Goal: Information Seeking & Learning: Learn about a topic

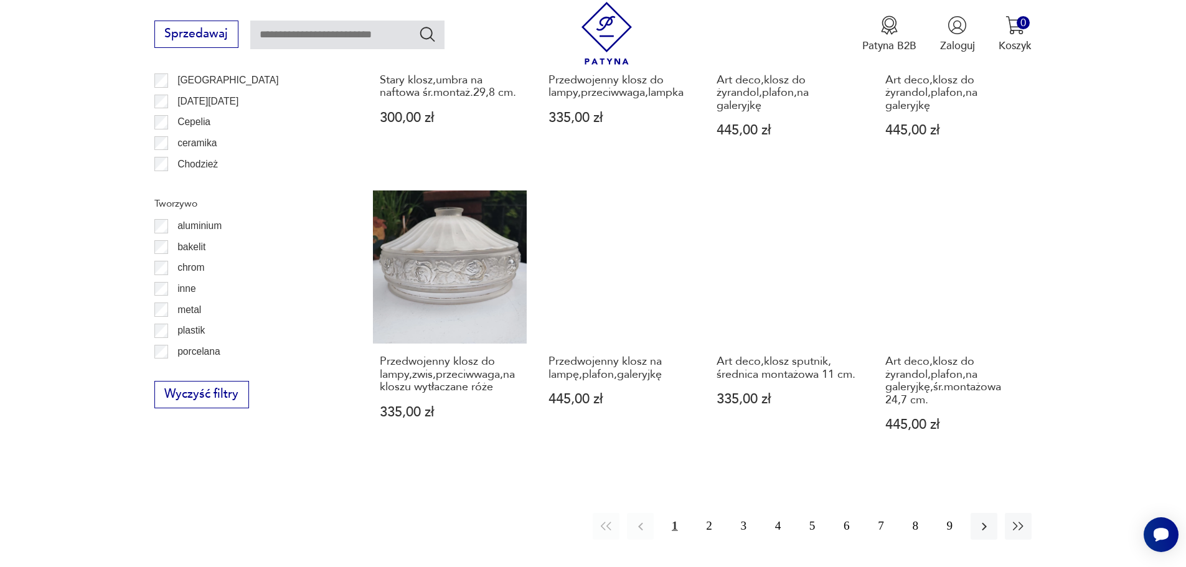
scroll to position [1285, 0]
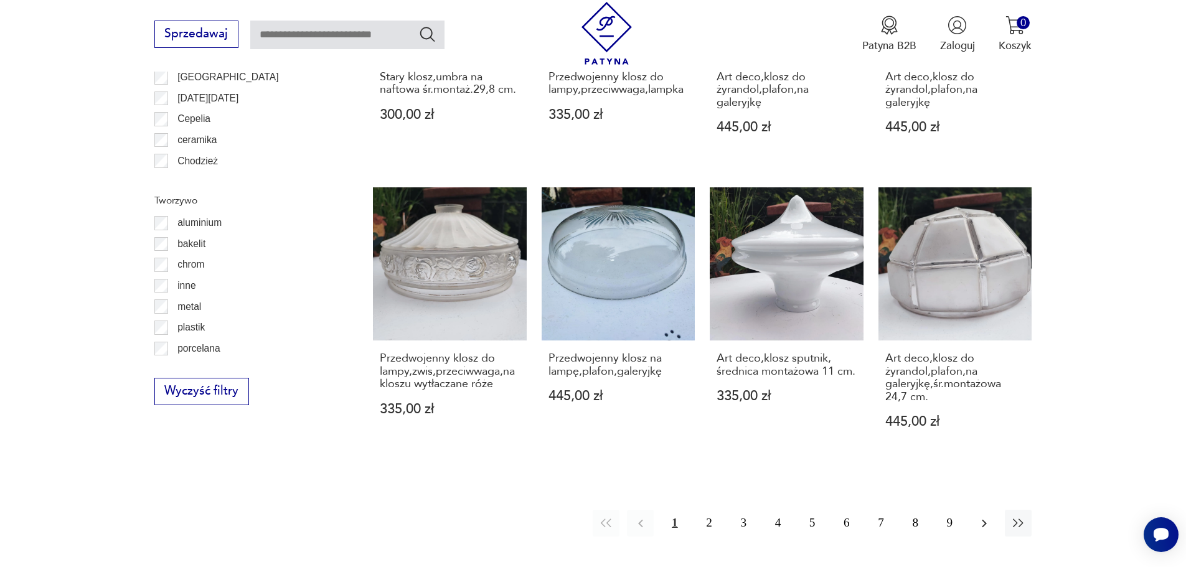
click at [980, 516] on icon "button" at bounding box center [984, 523] width 15 height 15
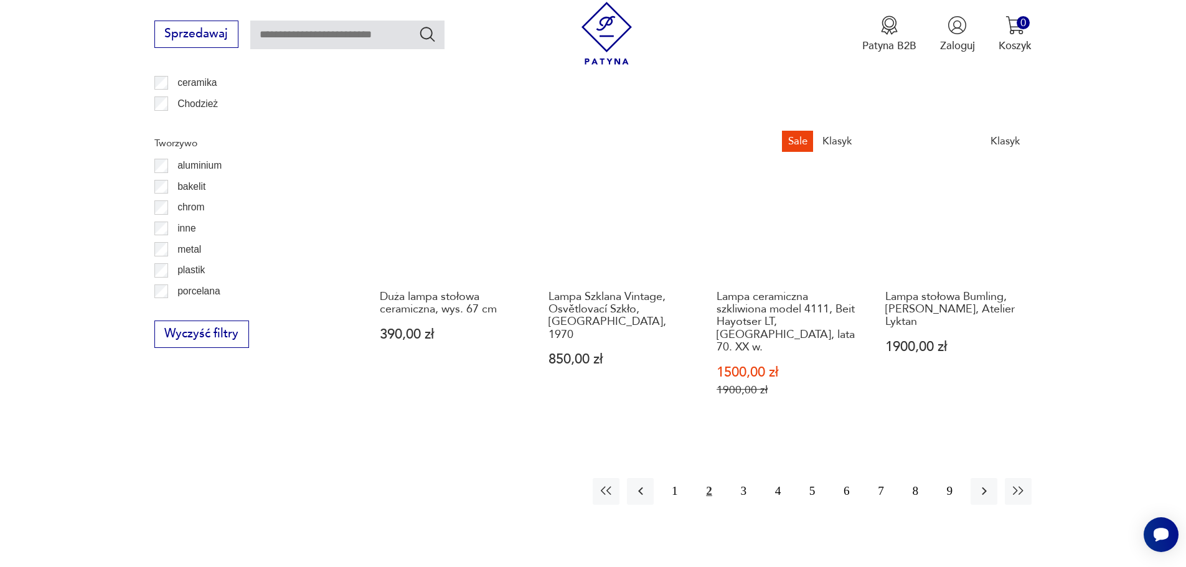
scroll to position [1373, 0]
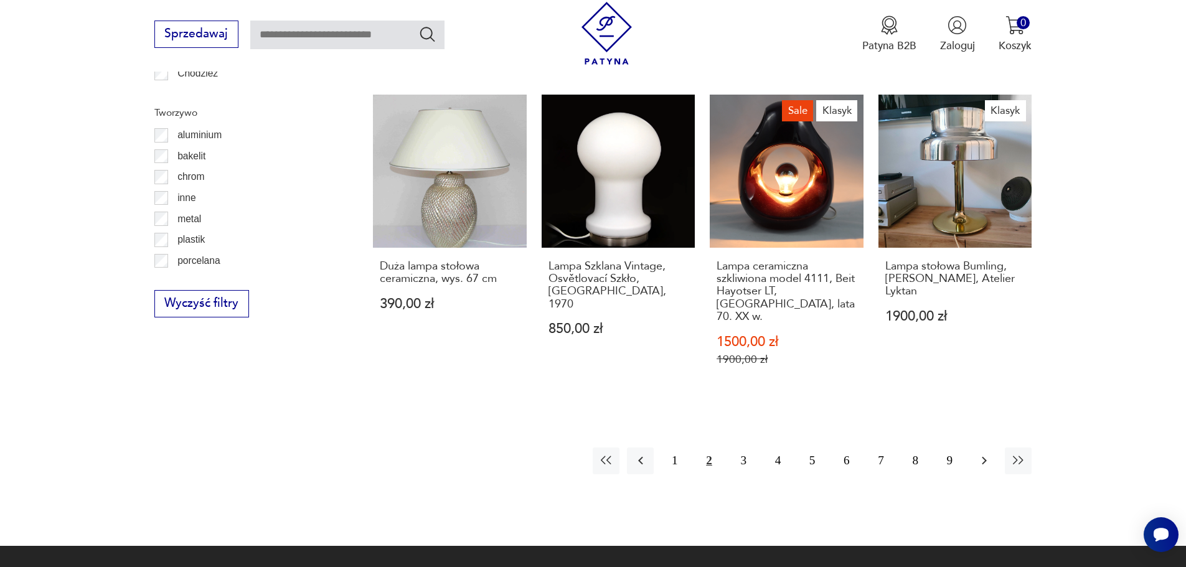
click at [983, 453] on icon "button" at bounding box center [984, 460] width 15 height 15
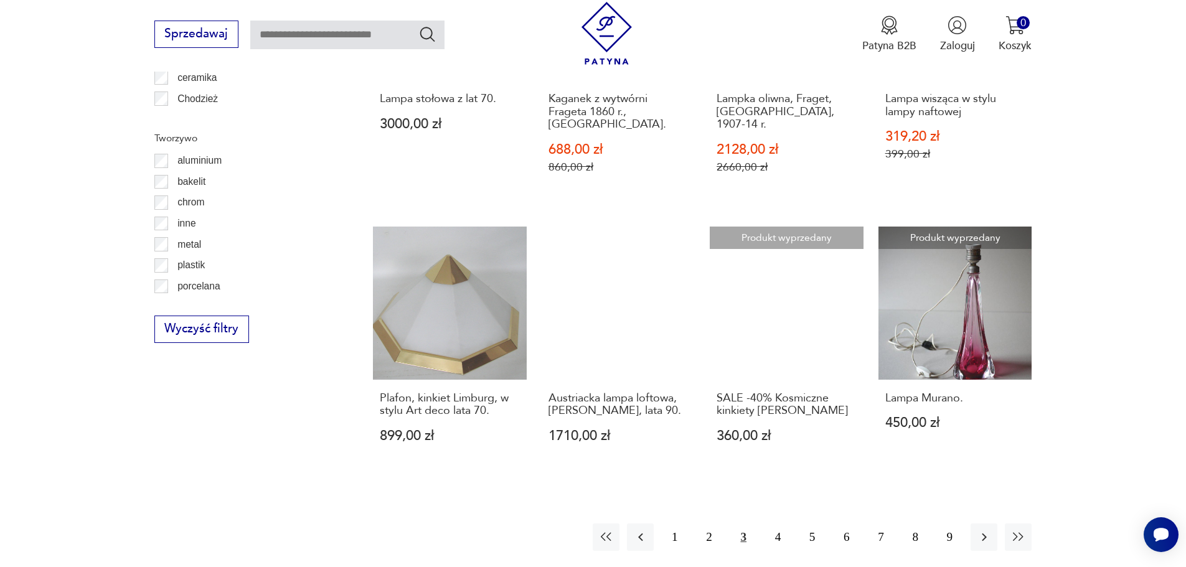
scroll to position [1373, 0]
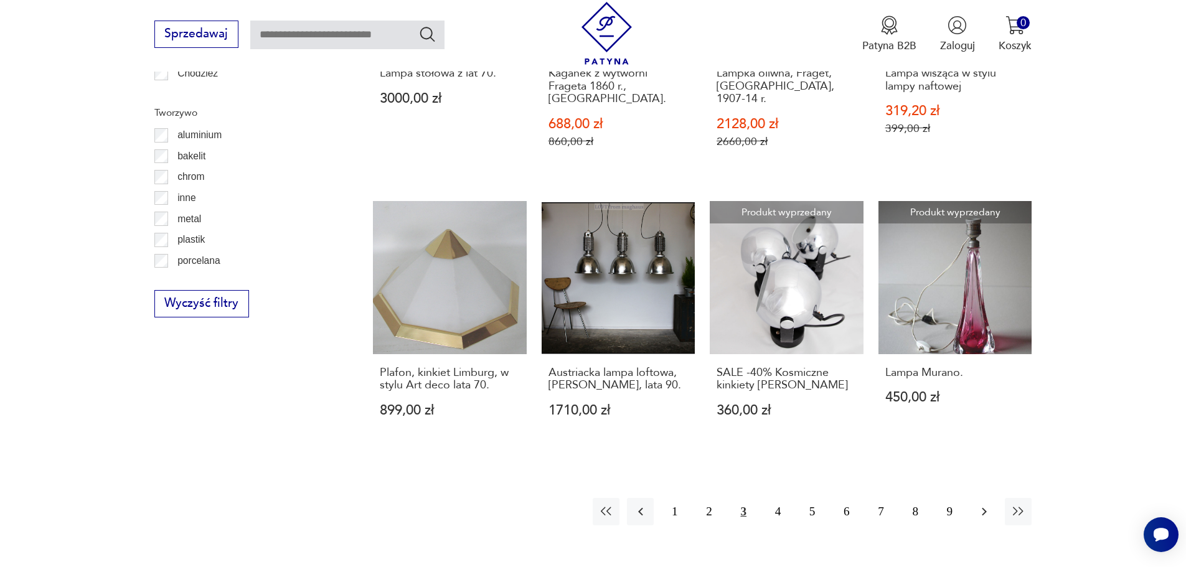
click at [984, 508] on icon "button" at bounding box center [984, 512] width 5 height 8
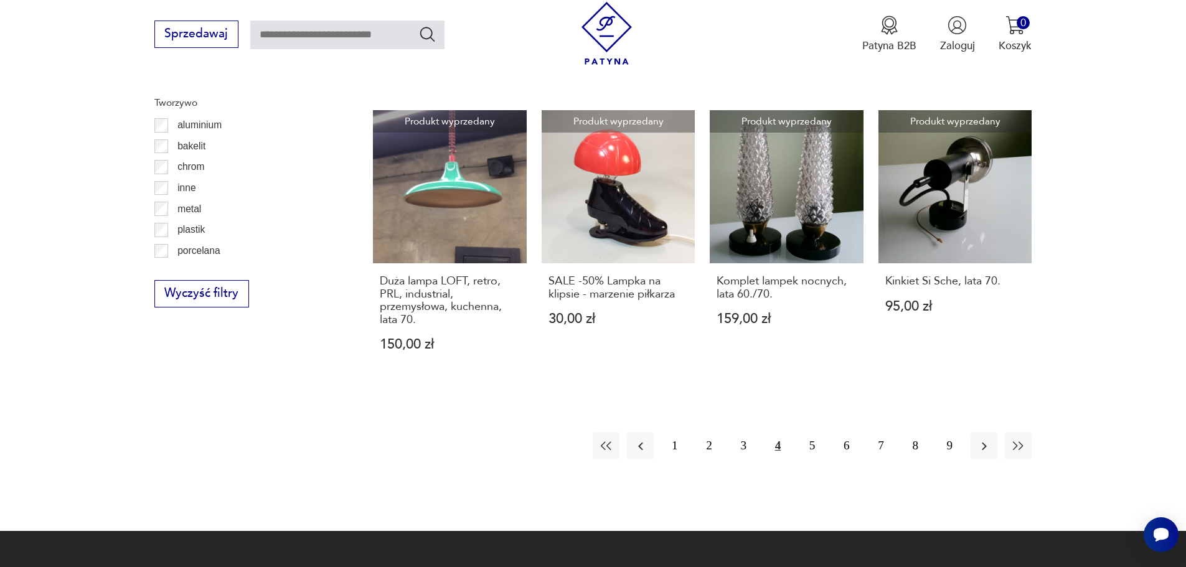
scroll to position [1435, 0]
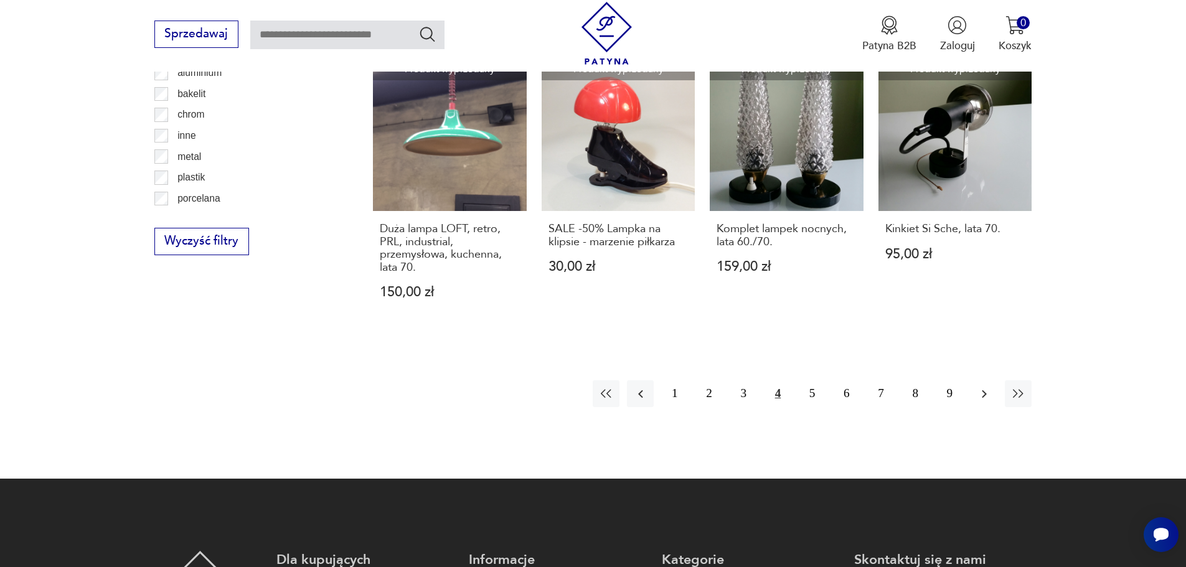
click at [983, 390] on icon "button" at bounding box center [984, 394] width 5 height 8
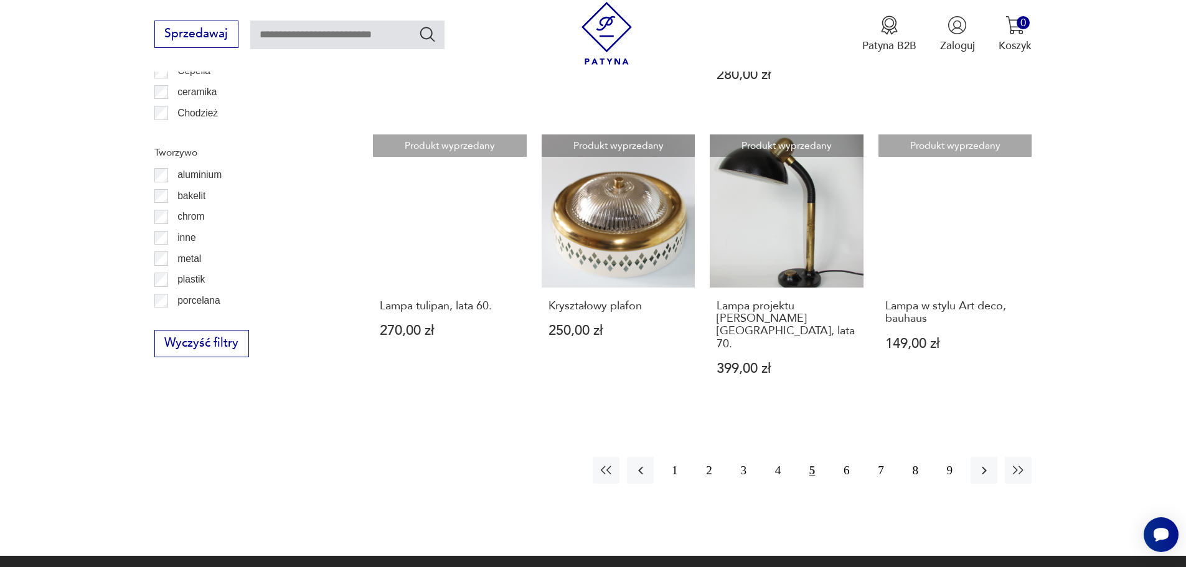
scroll to position [1373, 0]
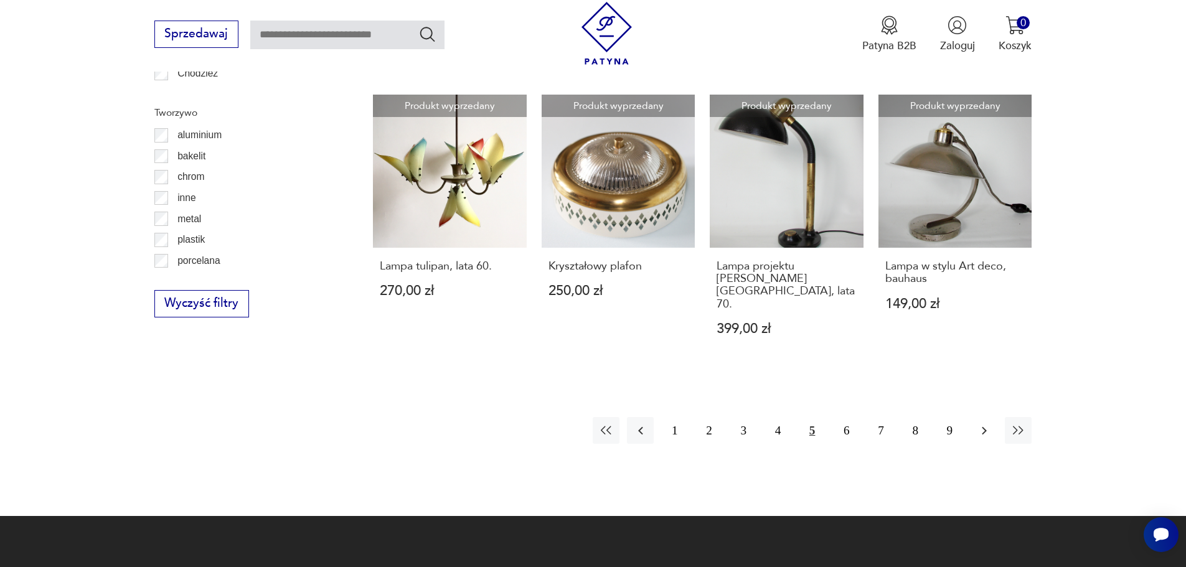
click at [983, 426] on icon "button" at bounding box center [984, 430] width 5 height 8
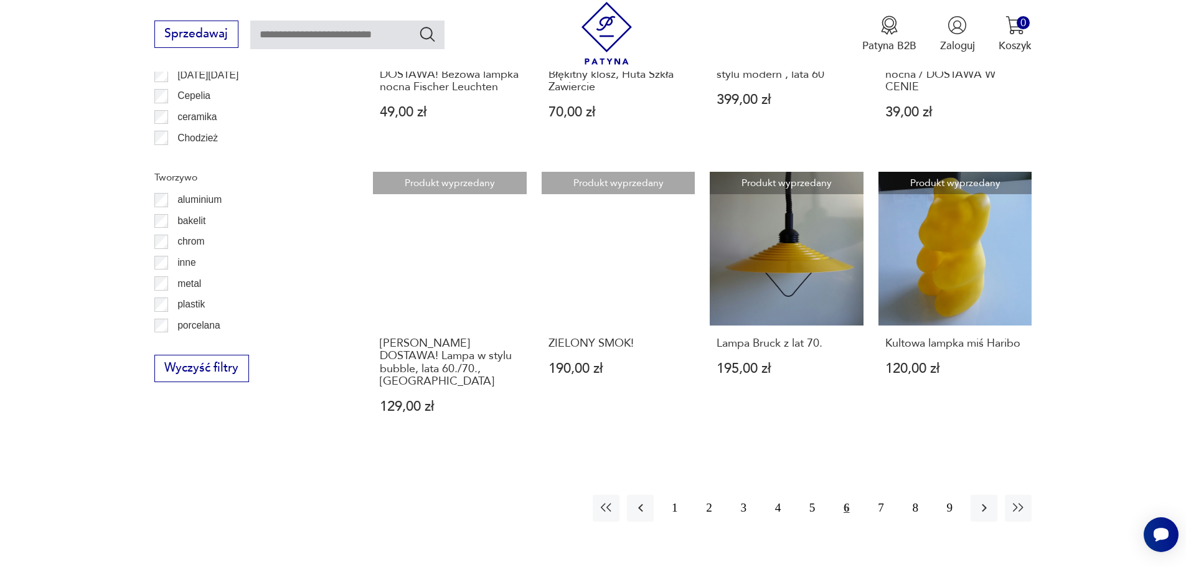
scroll to position [1311, 0]
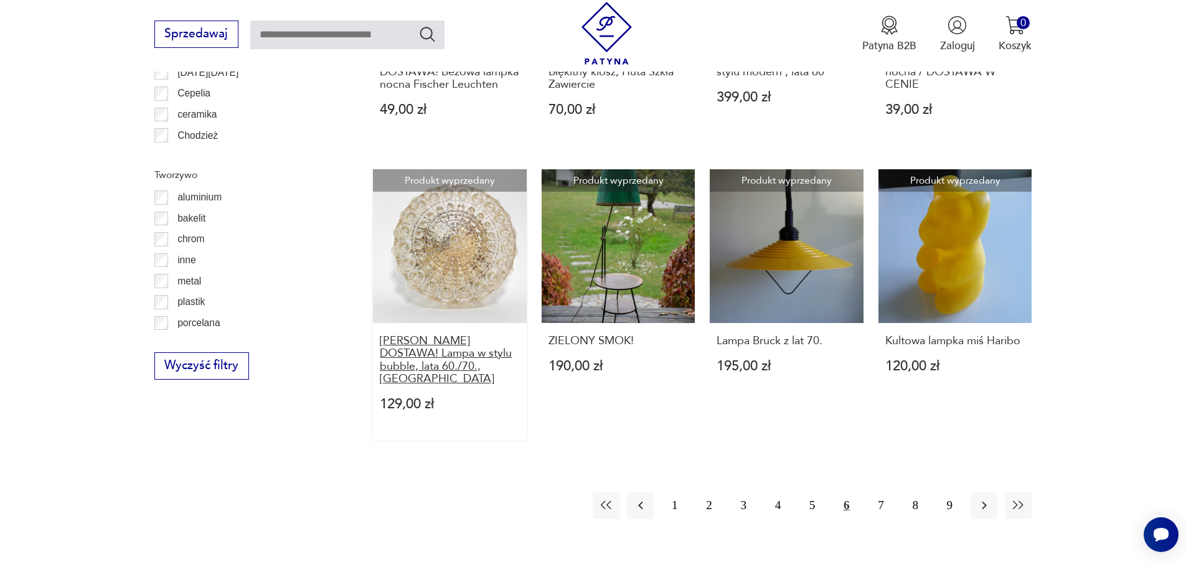
click at [431, 335] on h3 "DARMOWA DOSTAWA! Lampa w stylu bubble, lata 60./70., Niemcy" at bounding box center [450, 360] width 140 height 51
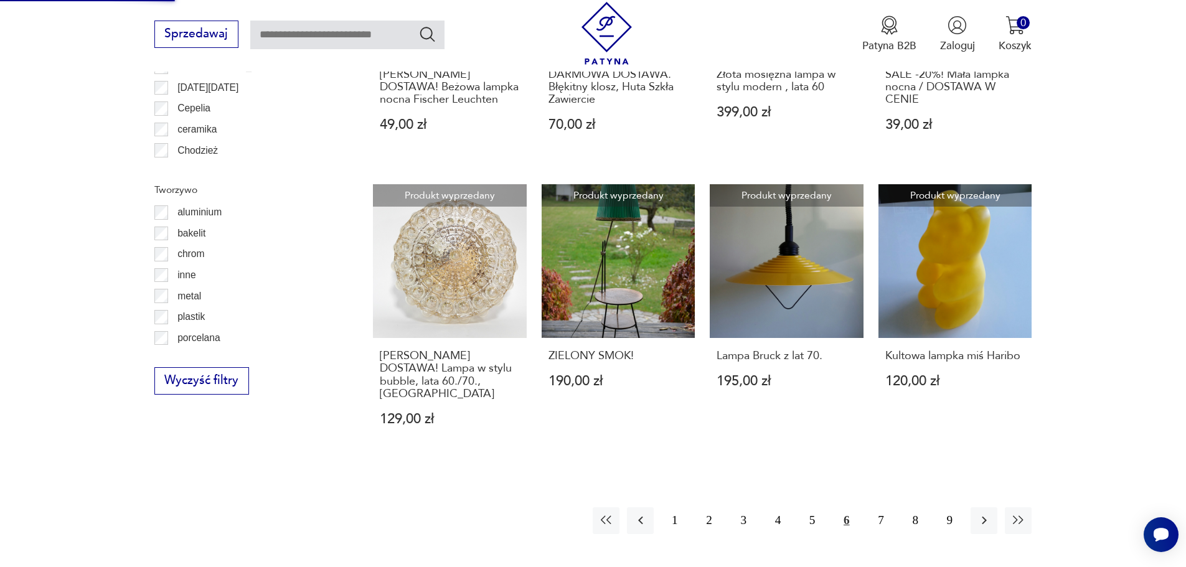
scroll to position [1369, 0]
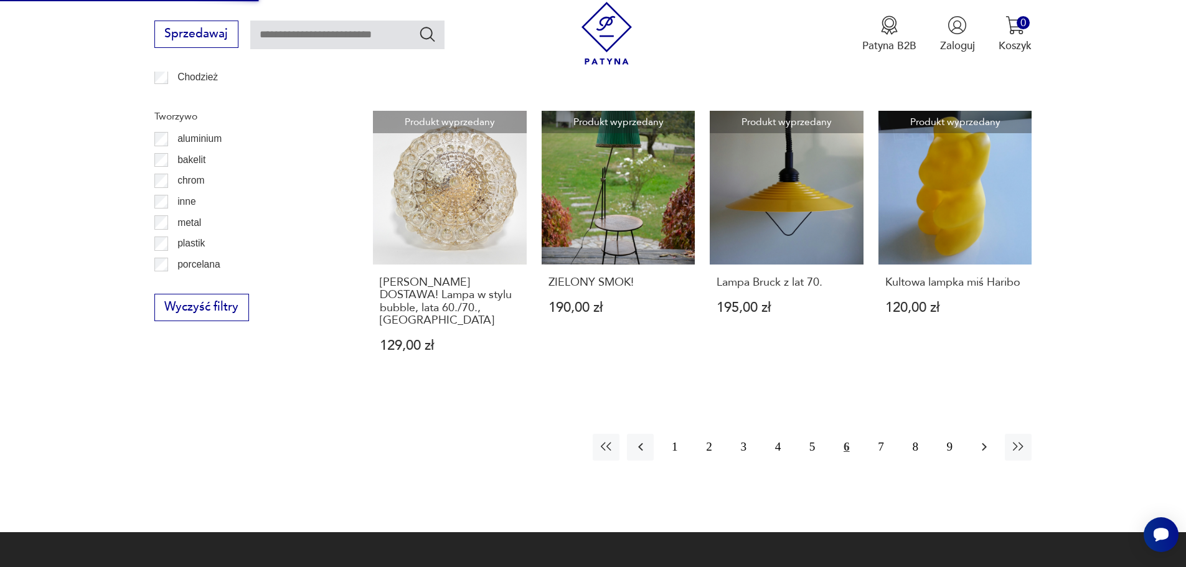
click at [982, 439] on icon "button" at bounding box center [984, 446] width 15 height 15
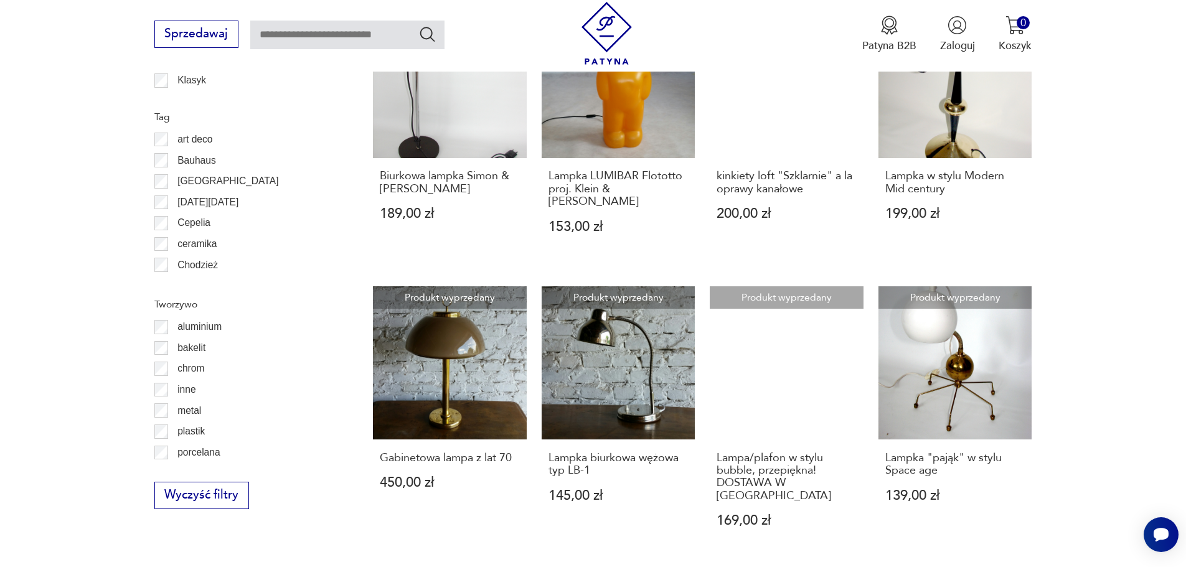
scroll to position [1249, 0]
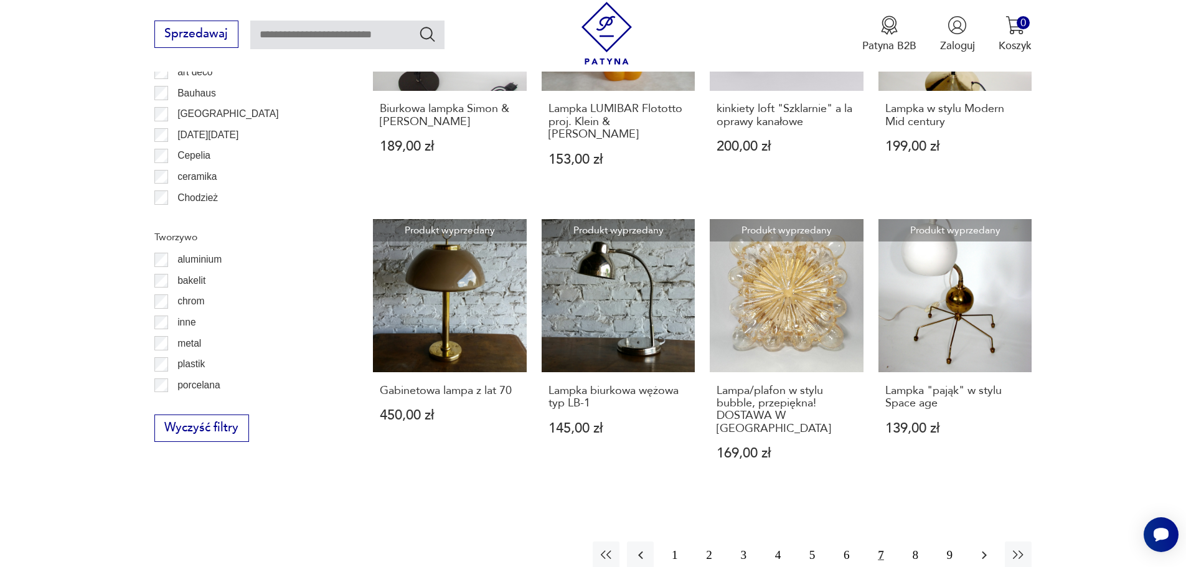
click at [982, 548] on icon "button" at bounding box center [984, 555] width 15 height 15
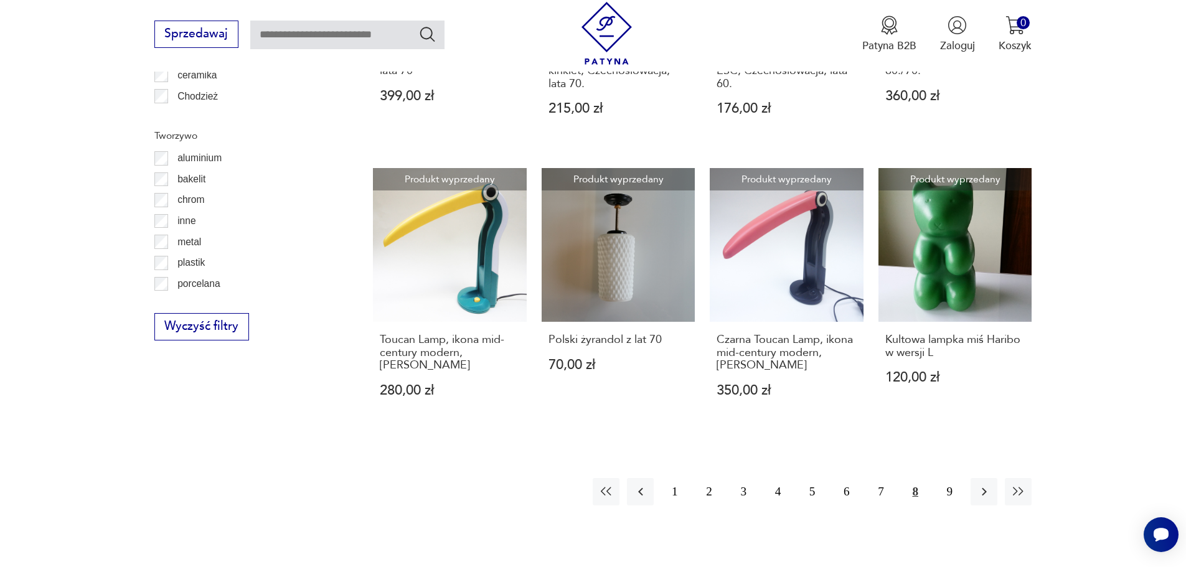
scroll to position [1435, 0]
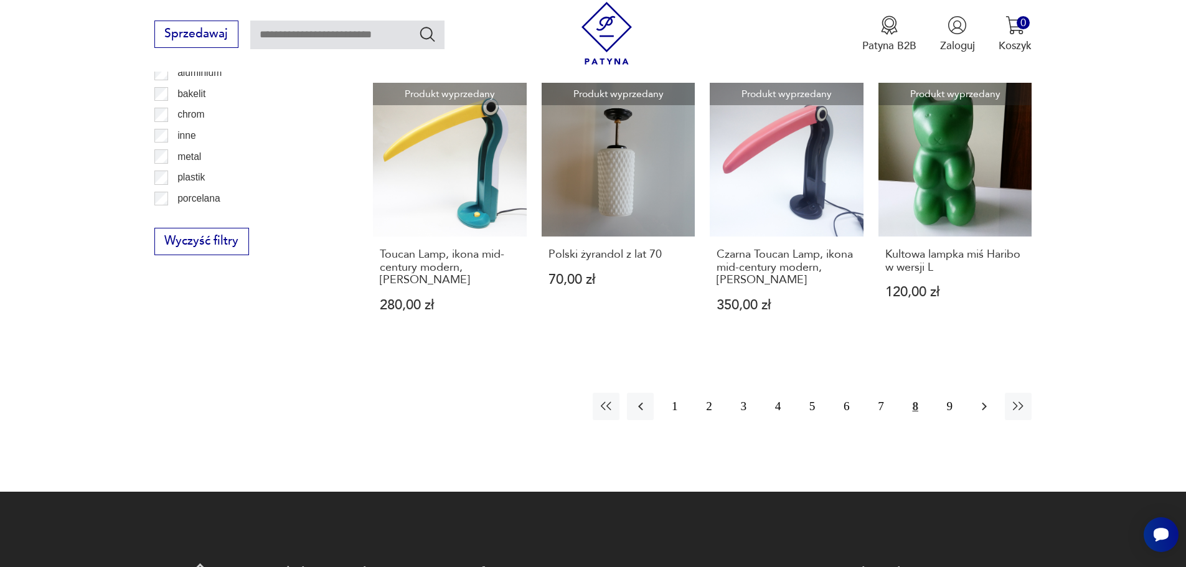
click at [982, 399] on icon "button" at bounding box center [984, 406] width 15 height 15
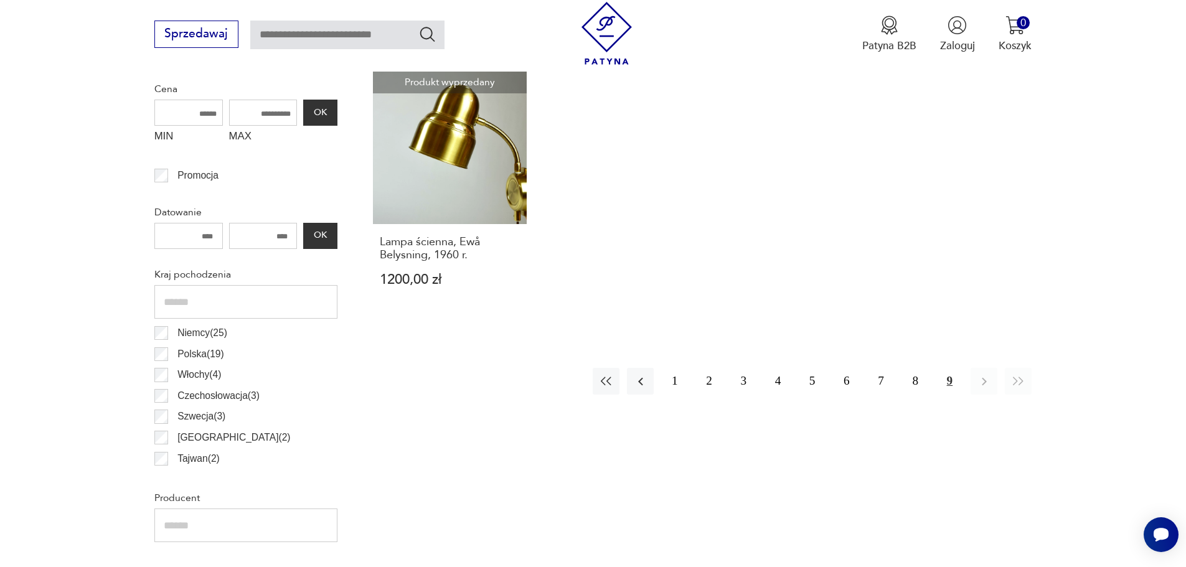
scroll to position [502, 0]
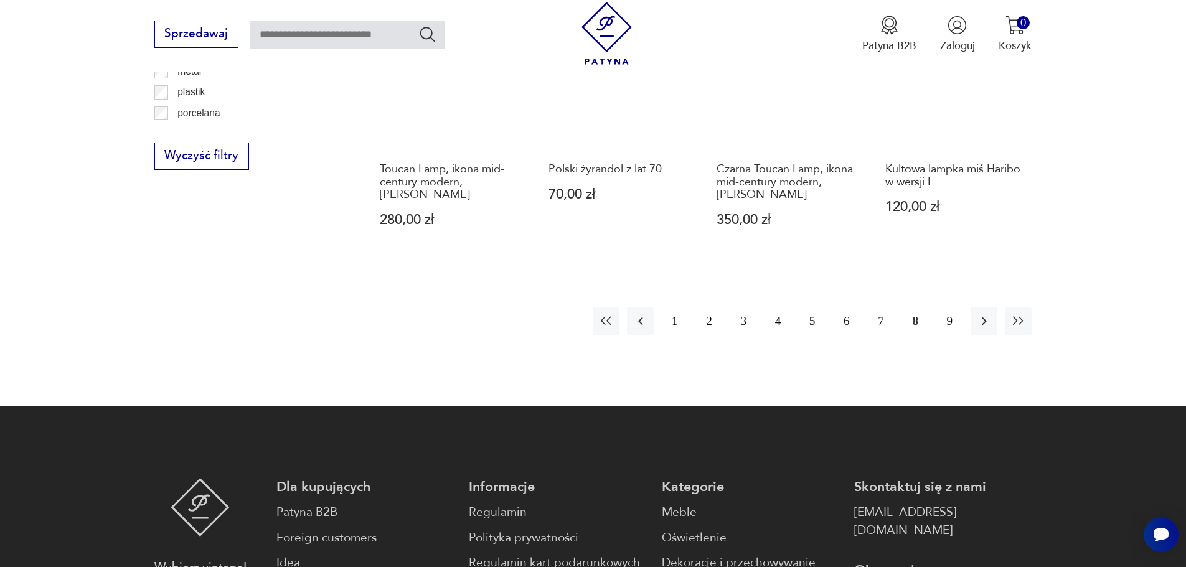
scroll to position [1534, 0]
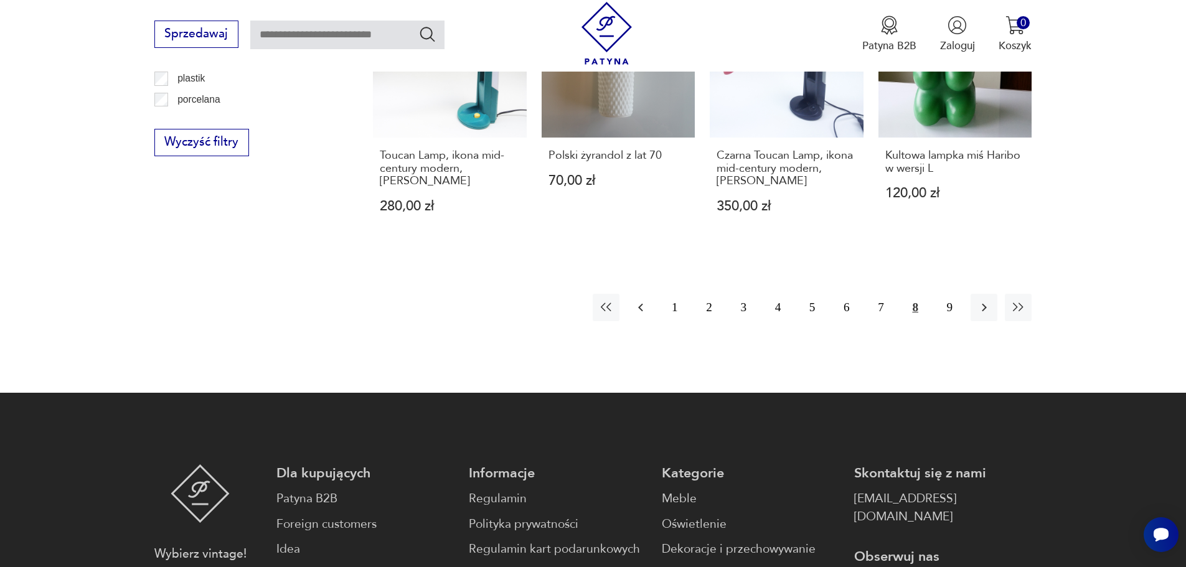
click at [638, 300] on icon "button" at bounding box center [640, 307] width 15 height 15
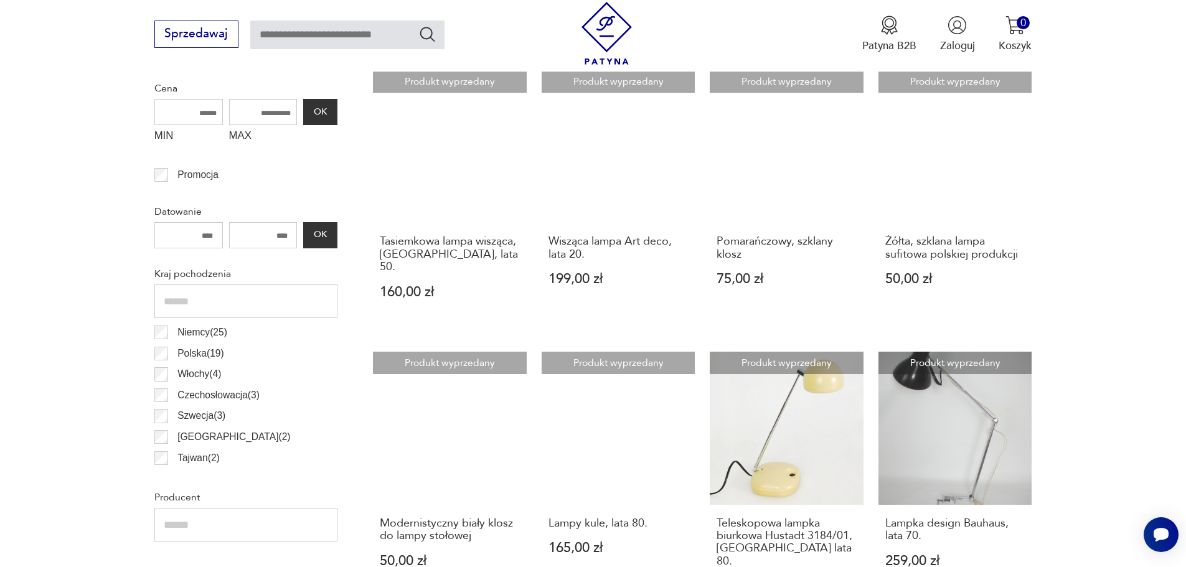
scroll to position [502, 0]
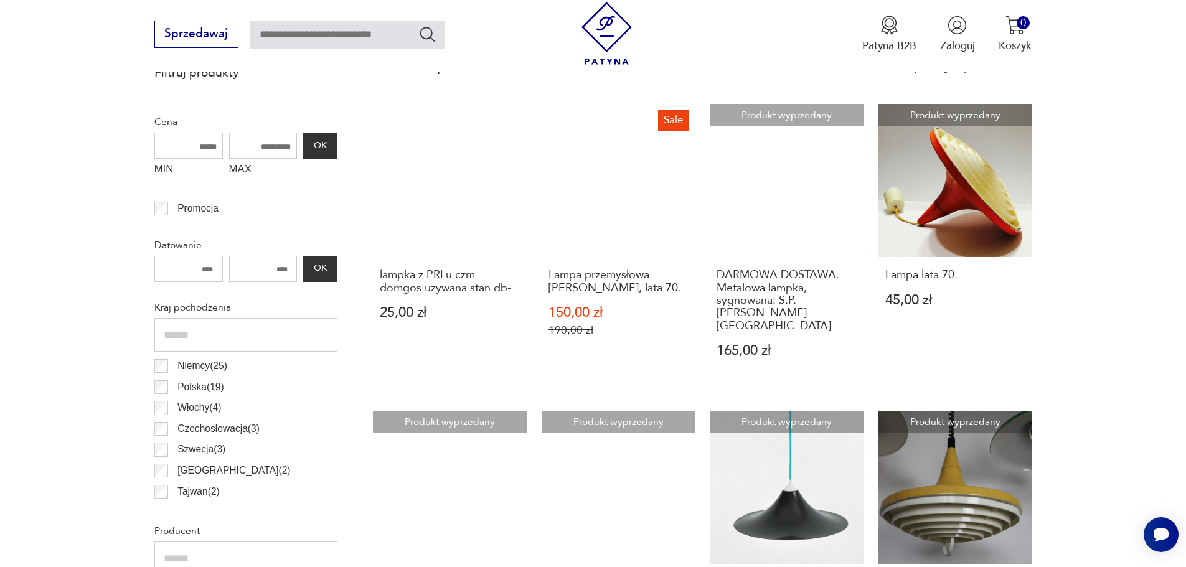
scroll to position [502, 0]
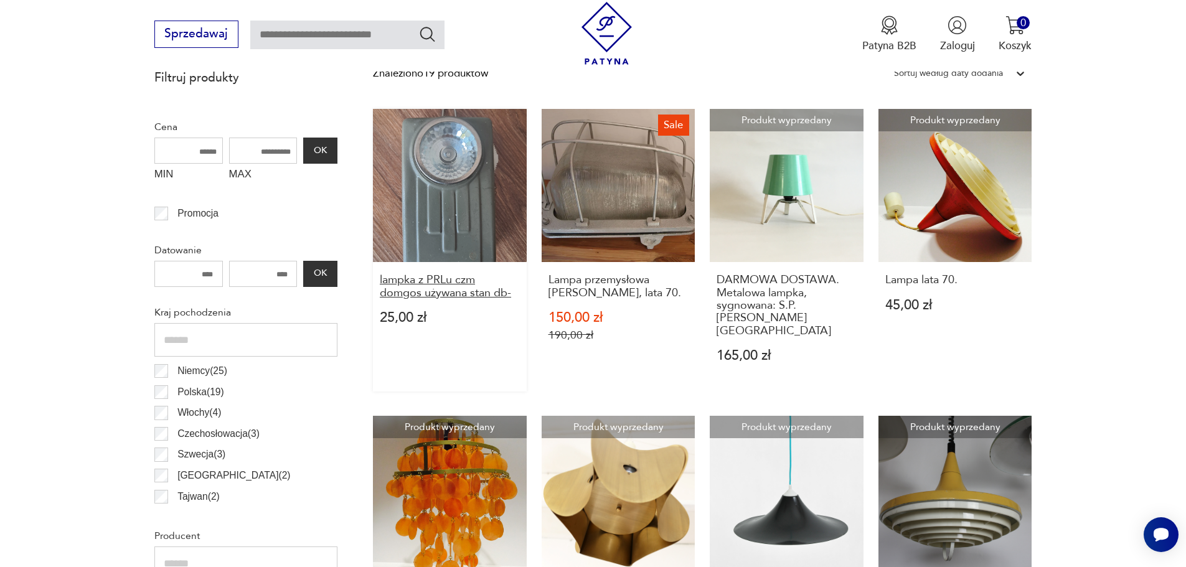
click at [408, 281] on h3 "lampka z PRLu czm domgos używana stan db-" at bounding box center [450, 287] width 140 height 26
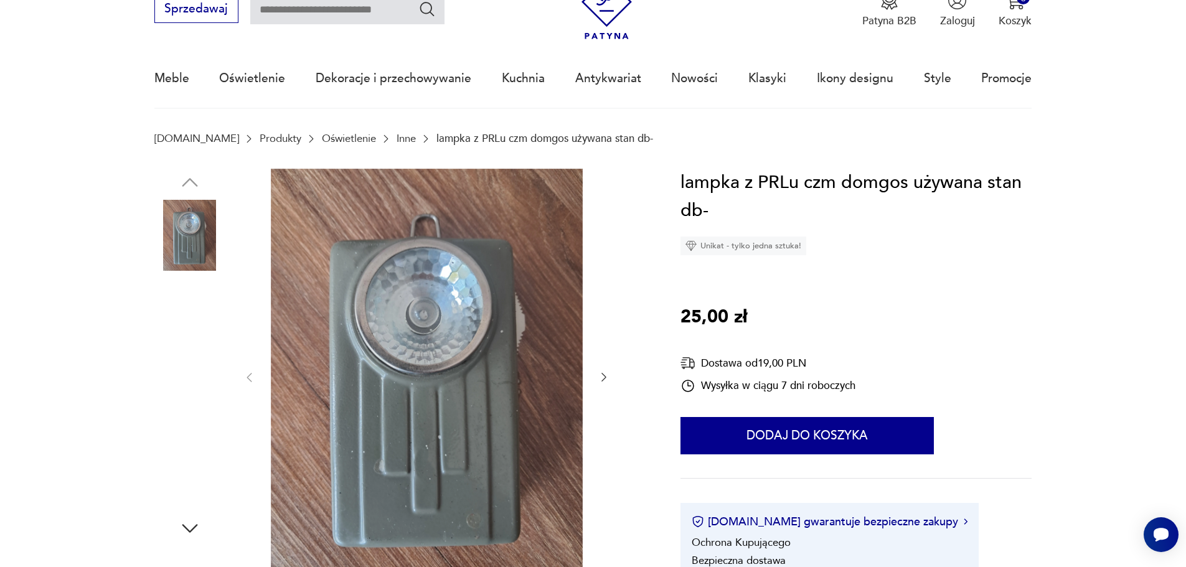
scroll to position [62, 0]
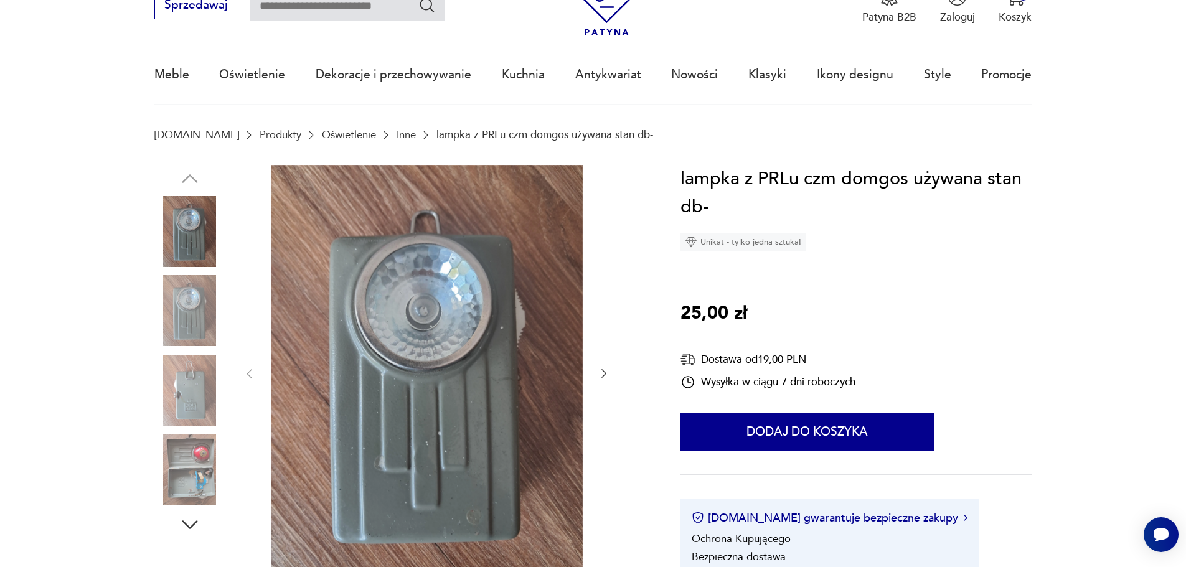
click at [192, 446] on img at bounding box center [189, 469] width 71 height 71
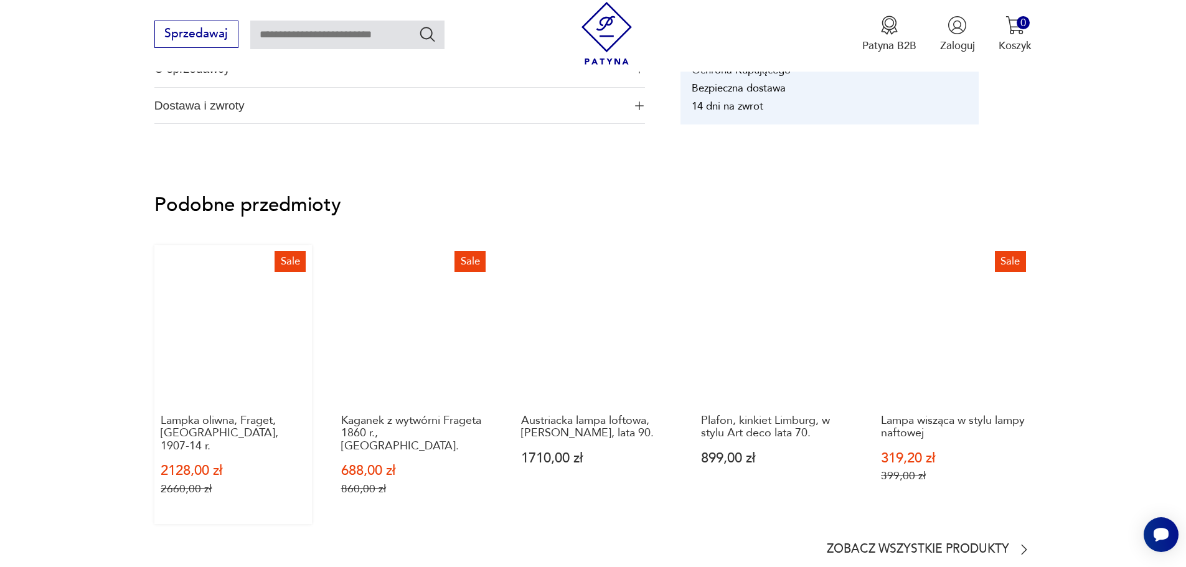
scroll to position [809, 0]
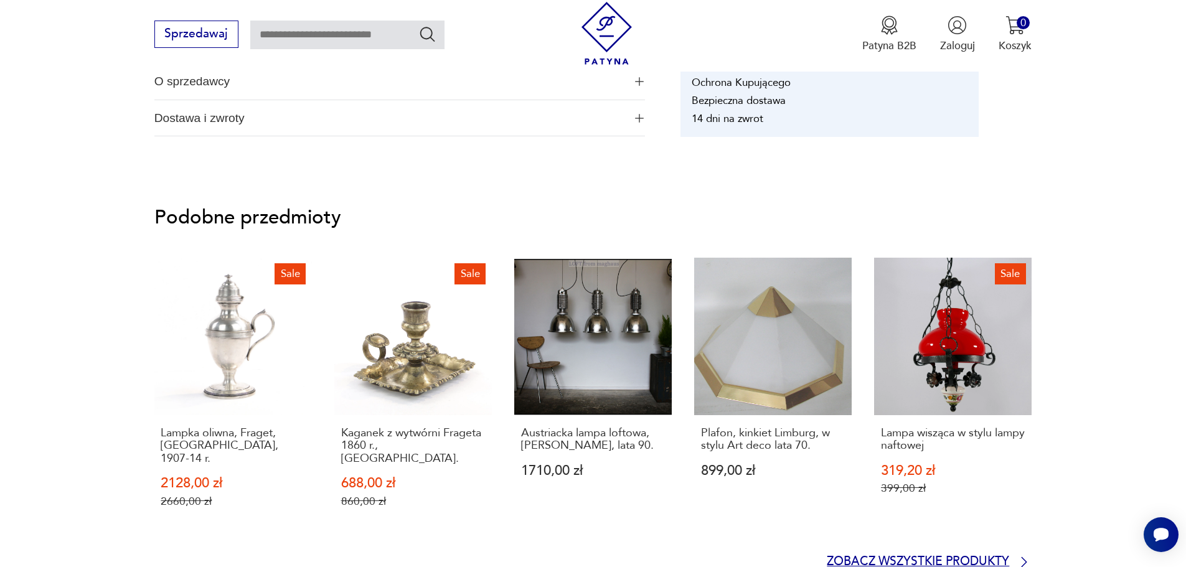
click at [947, 557] on p "Zobacz wszystkie produkty" at bounding box center [918, 562] width 182 height 10
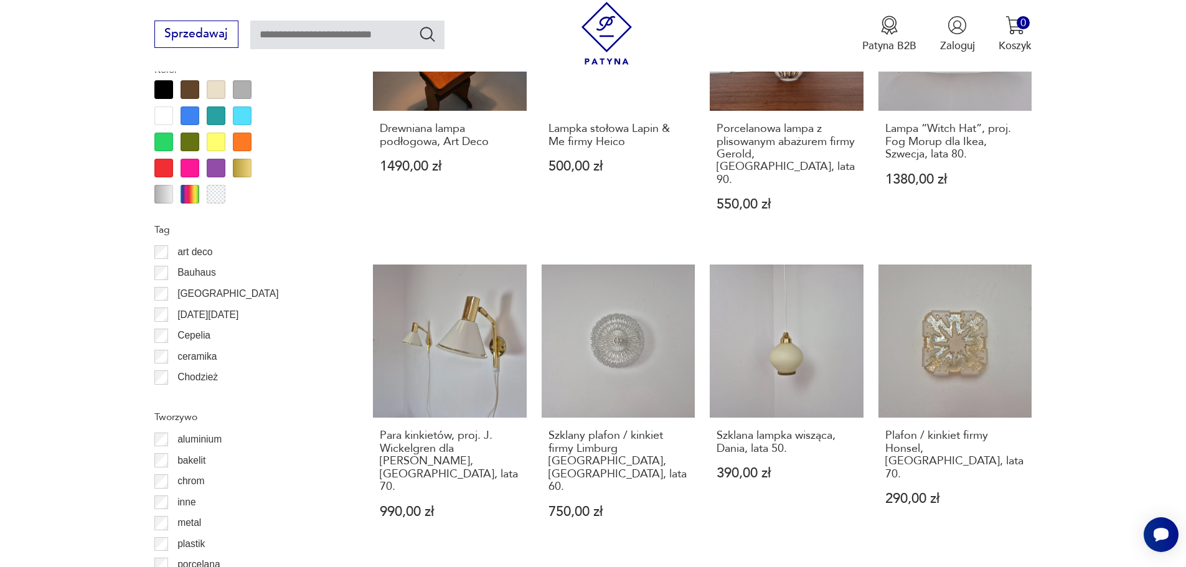
scroll to position [1242, 0]
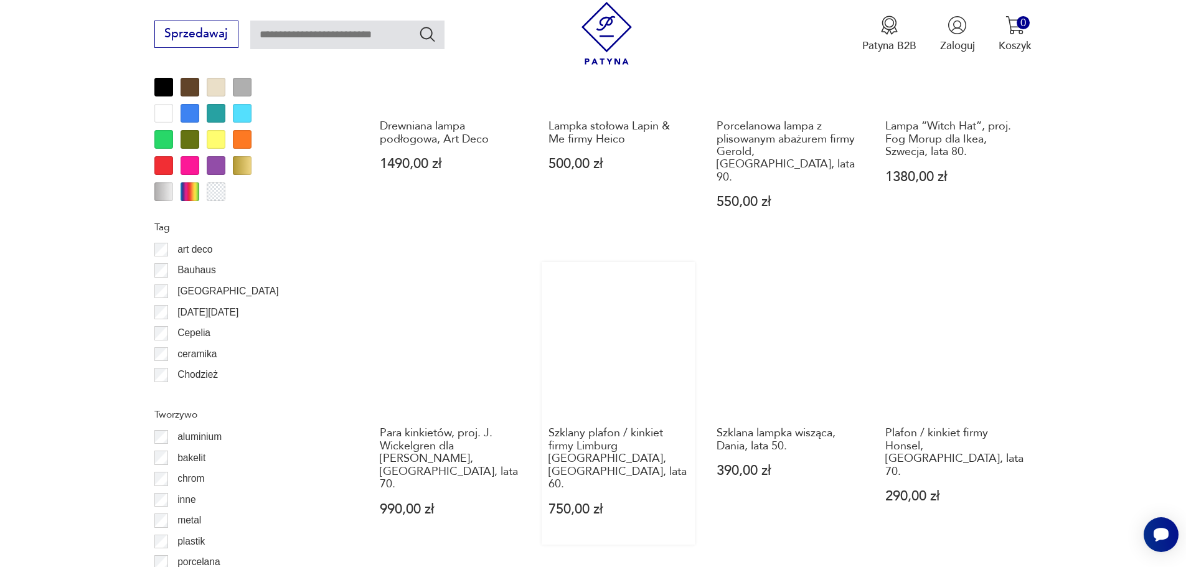
scroll to position [1223, 0]
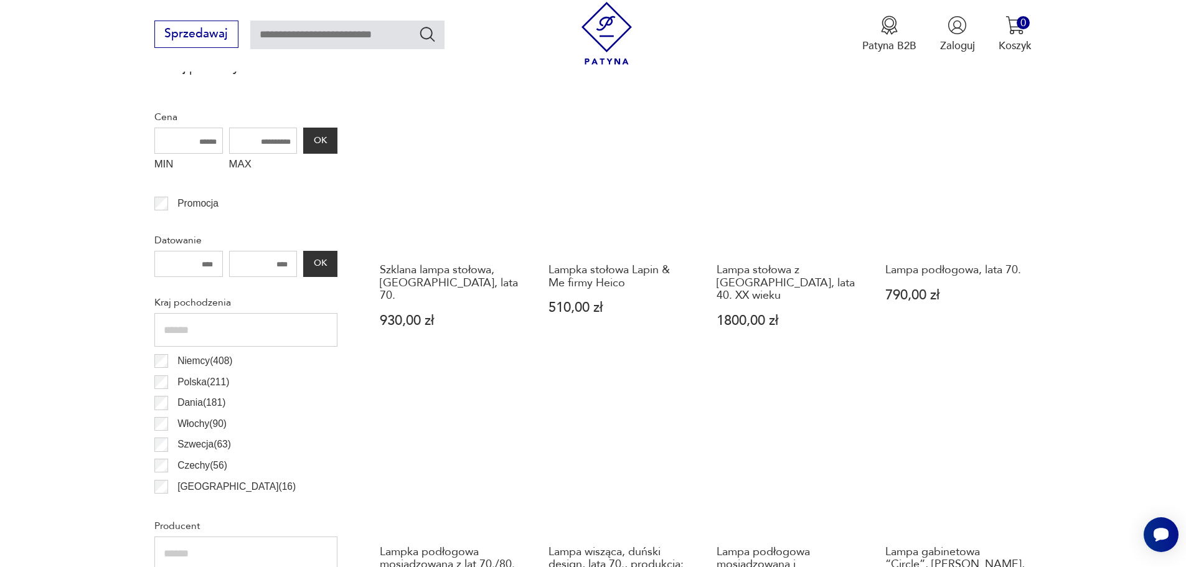
scroll to position [370, 0]
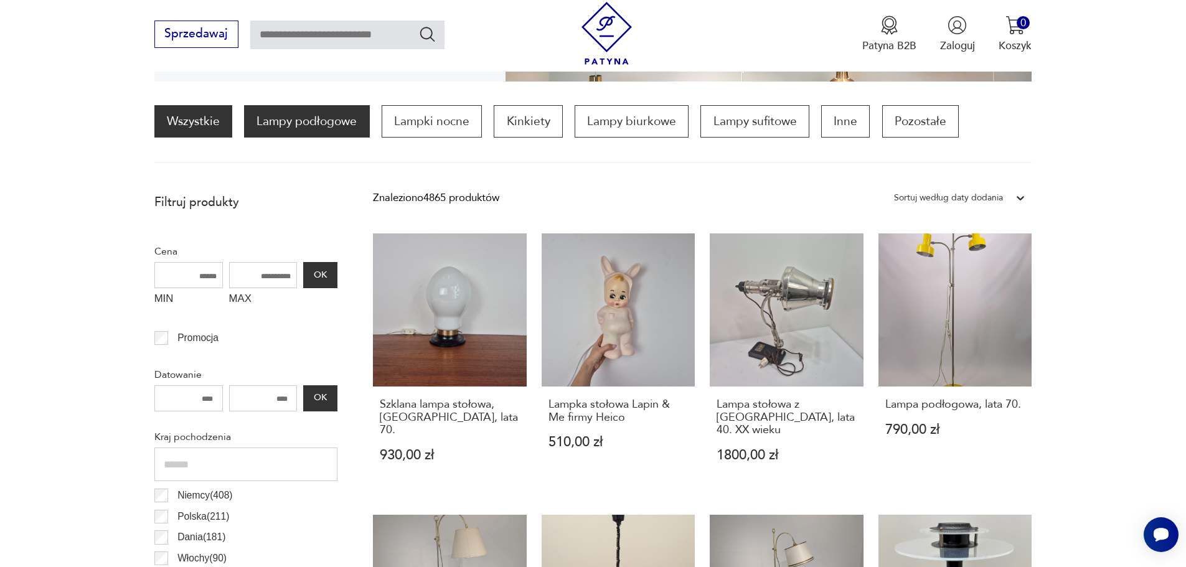
click at [294, 129] on p "Lampy podłogowe" at bounding box center [306, 121] width 125 height 32
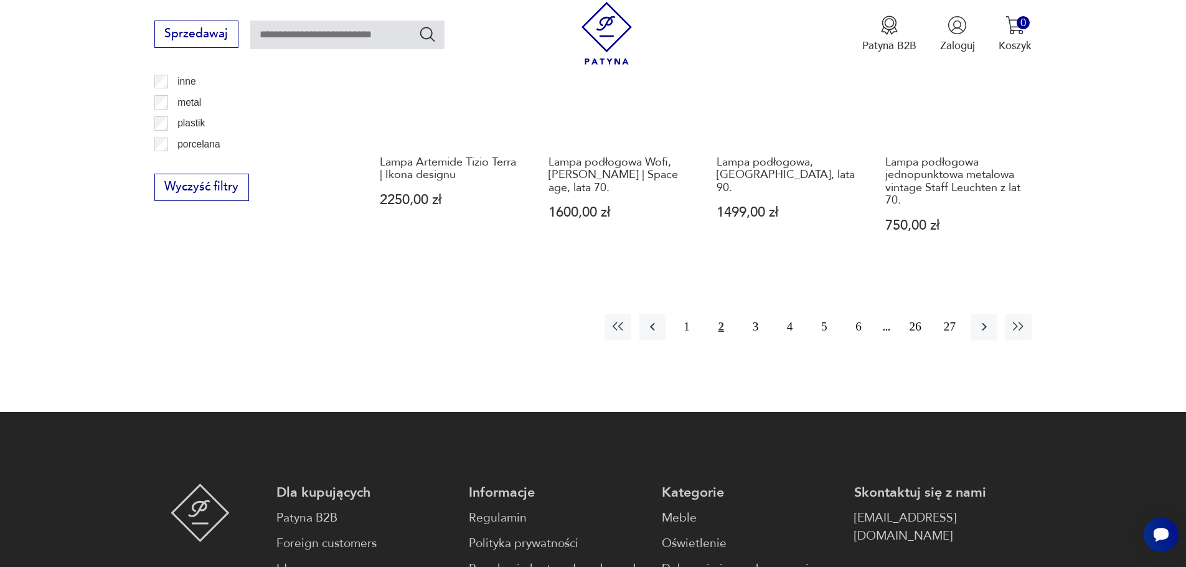
scroll to position [1552, 0]
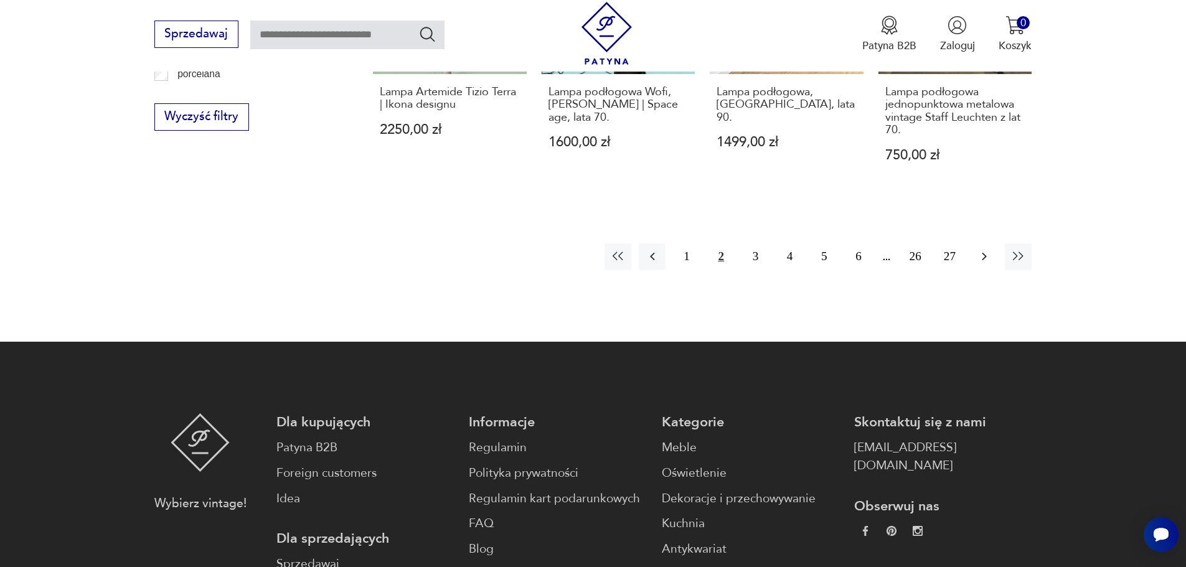
click at [982, 256] on icon "button" at bounding box center [984, 256] width 15 height 15
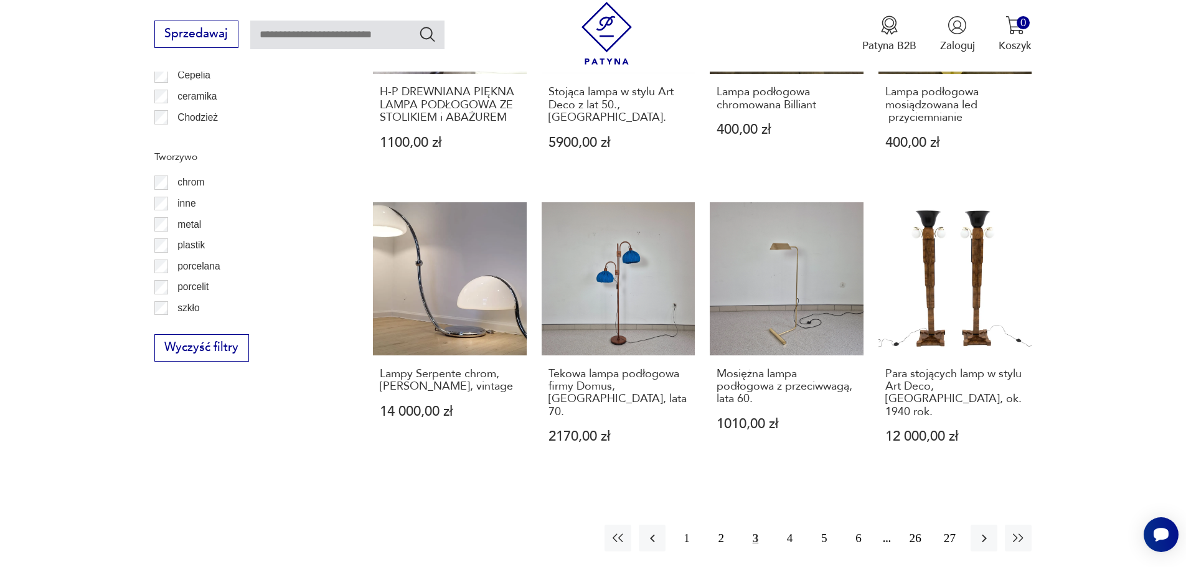
scroll to position [1428, 0]
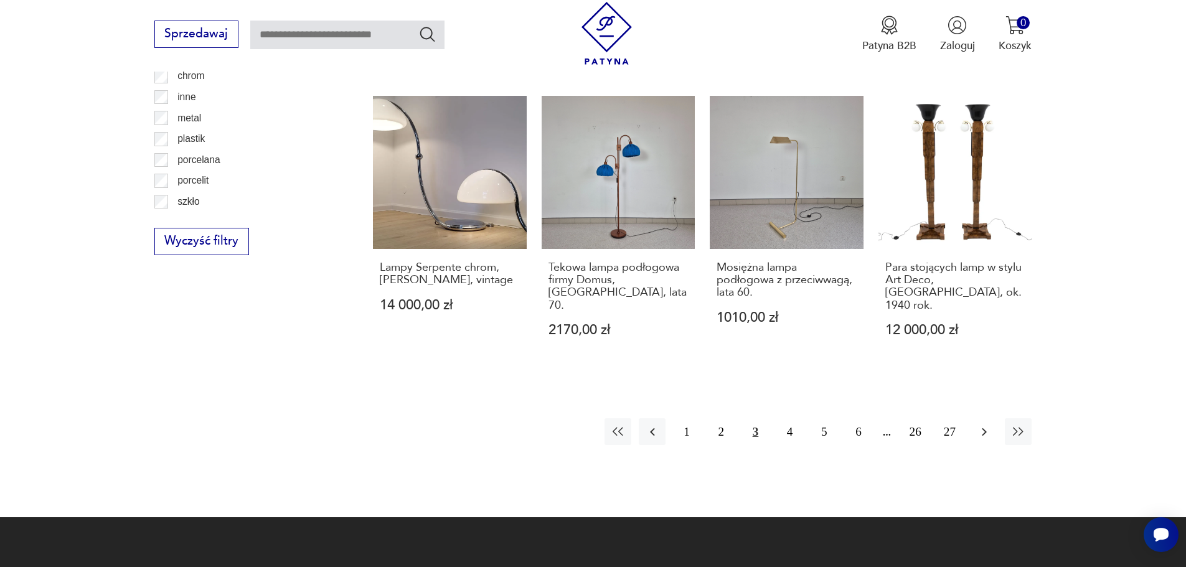
click at [983, 425] on icon "button" at bounding box center [984, 432] width 15 height 15
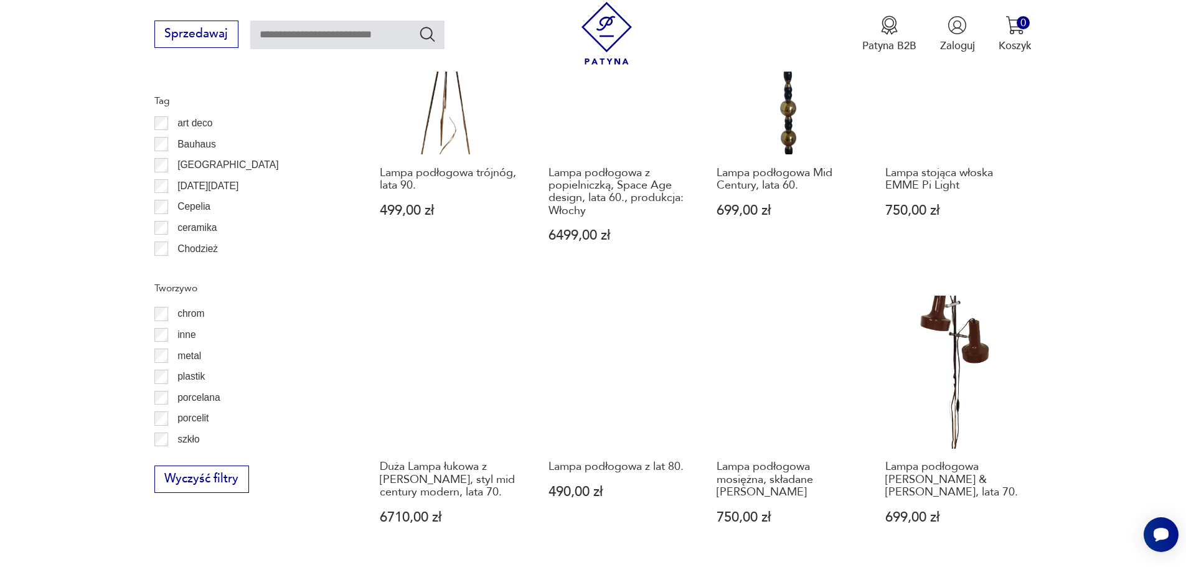
scroll to position [1241, 0]
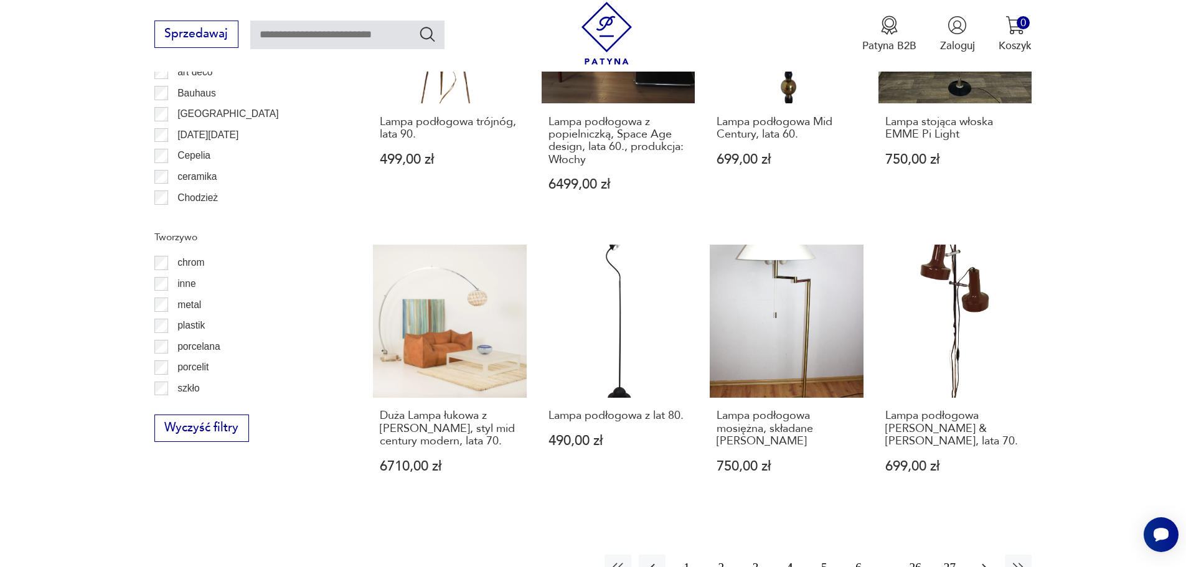
click at [984, 564] on icon "button" at bounding box center [984, 568] width 5 height 8
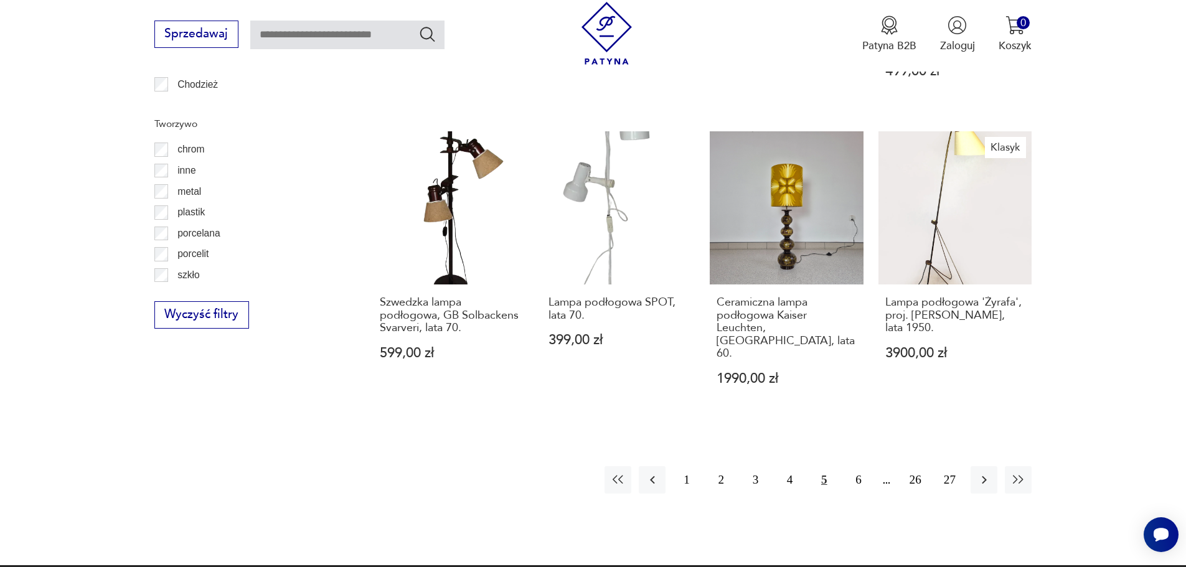
scroll to position [1366, 0]
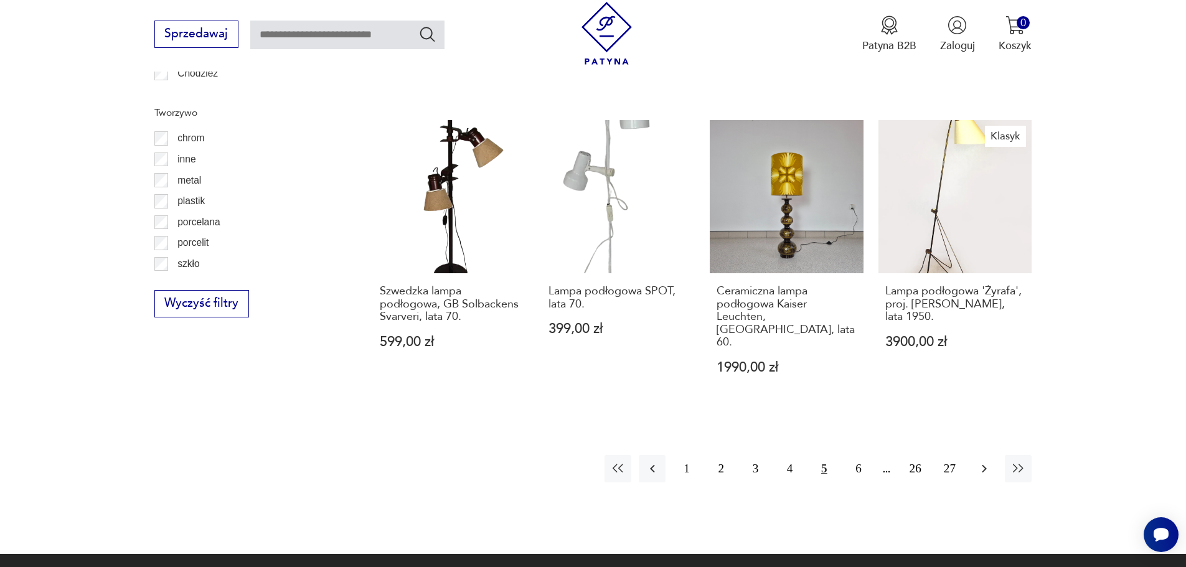
click at [983, 461] on icon "button" at bounding box center [984, 468] width 15 height 15
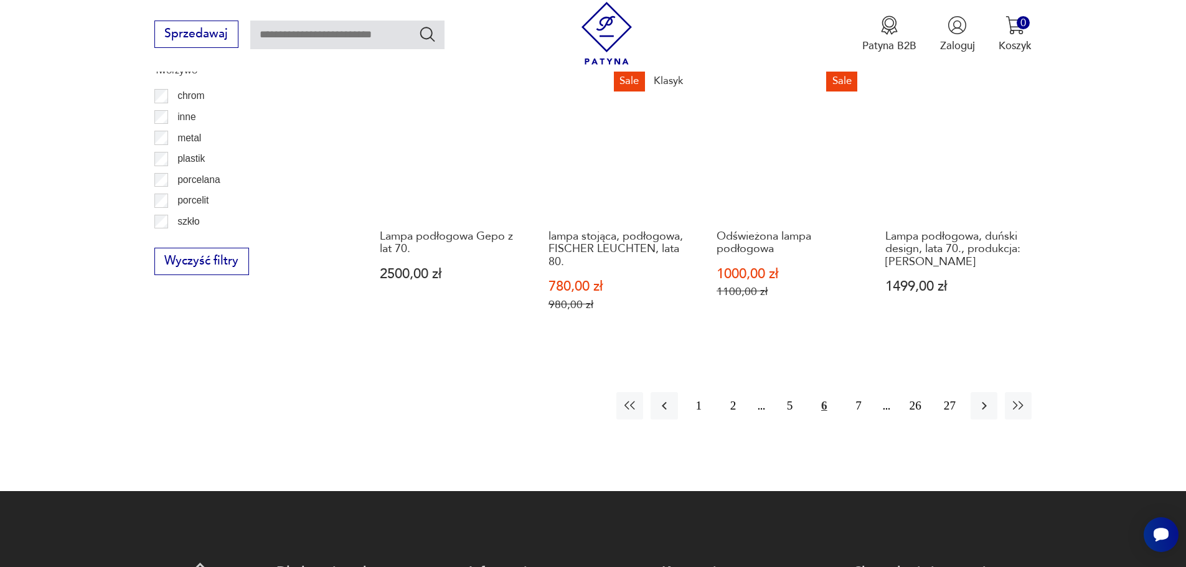
scroll to position [1428, 0]
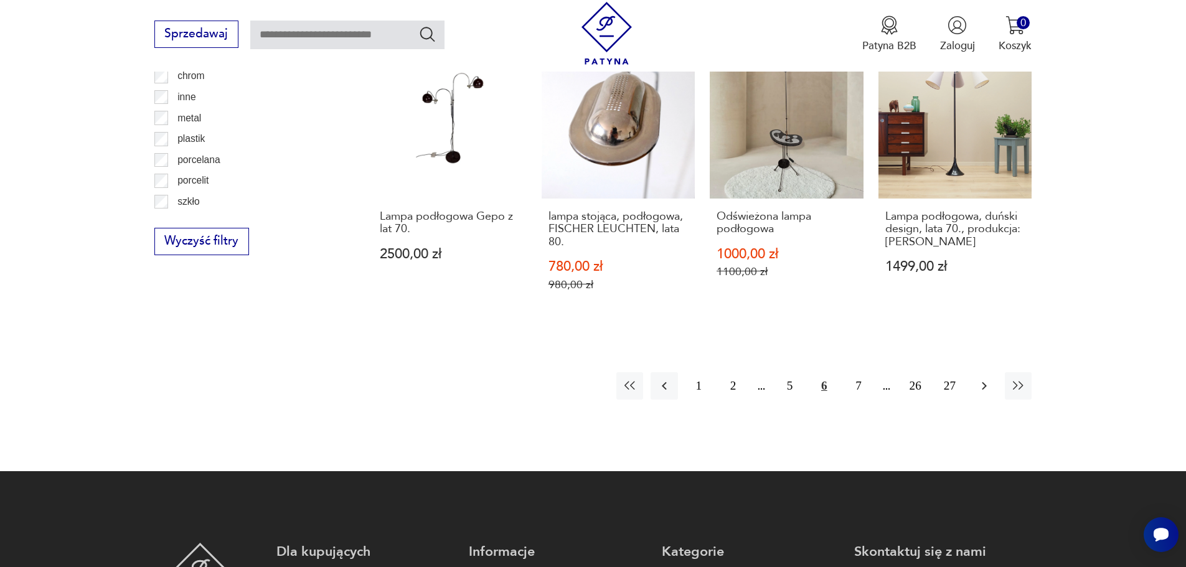
click at [983, 387] on icon "button" at bounding box center [984, 385] width 15 height 15
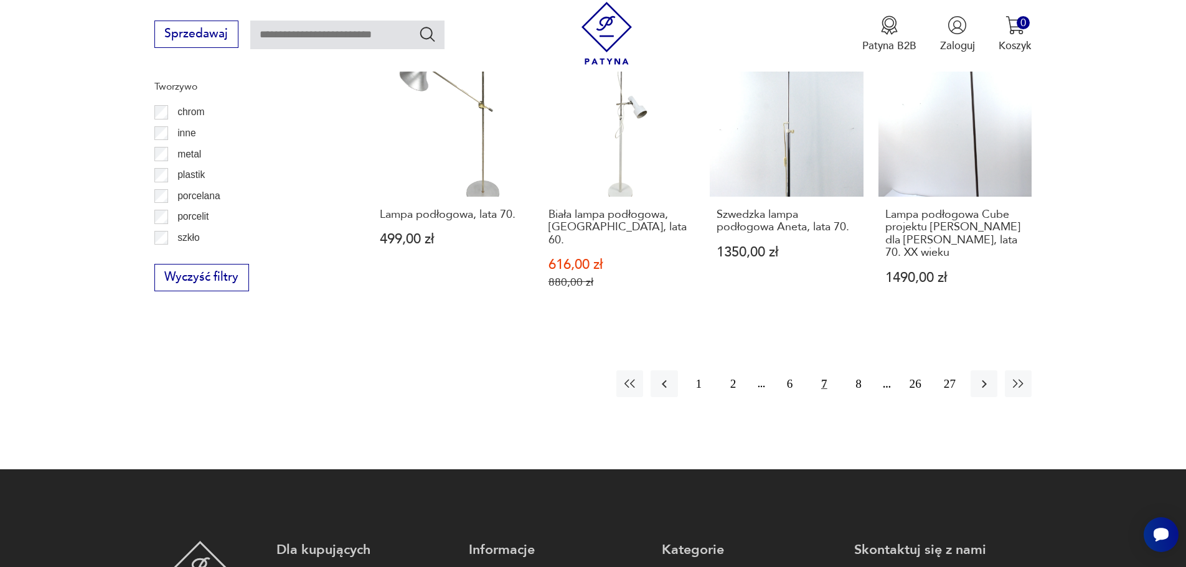
scroll to position [1428, 0]
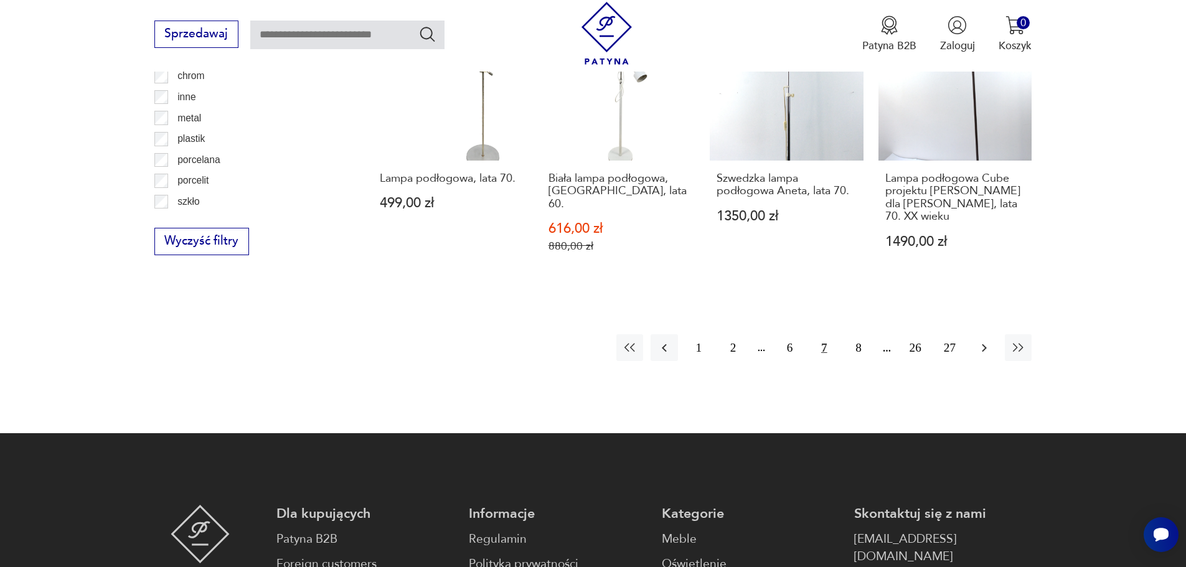
click at [982, 343] on icon "button" at bounding box center [984, 347] width 15 height 15
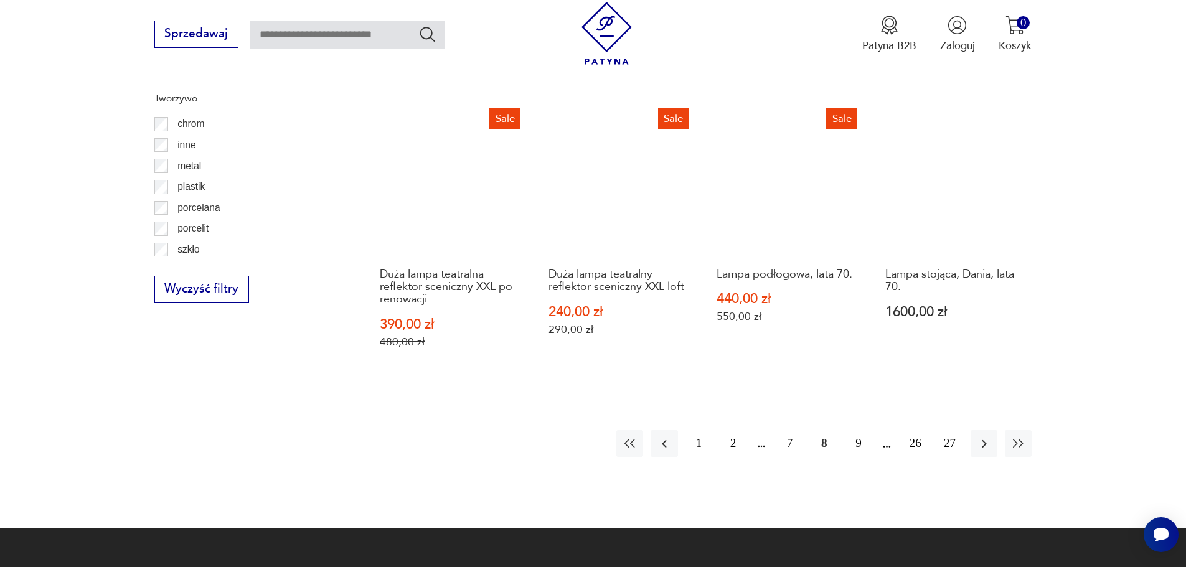
scroll to position [1428, 0]
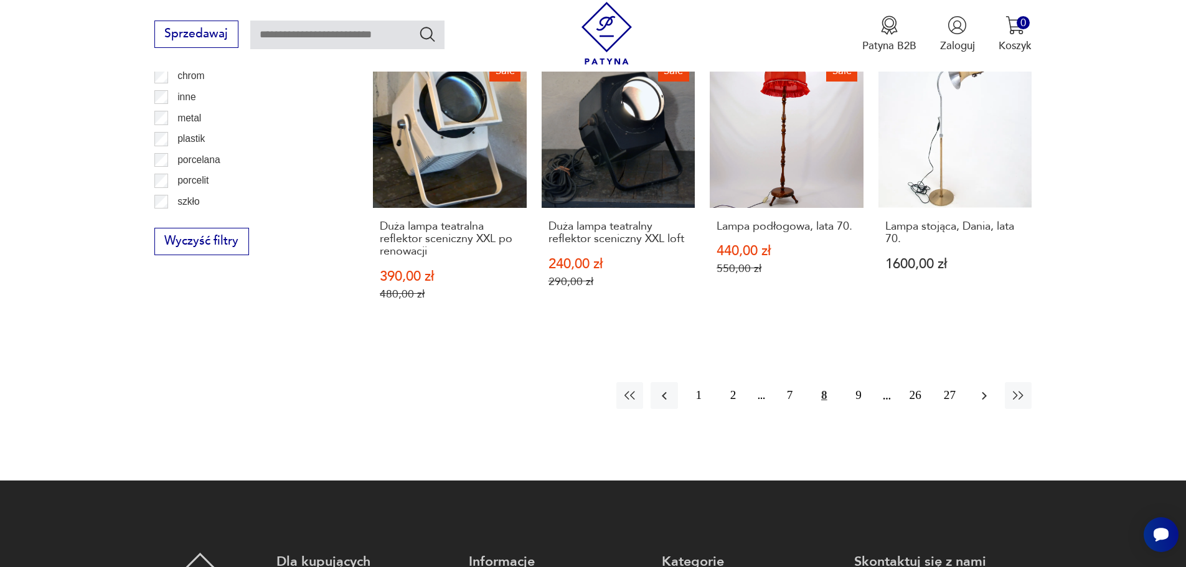
click at [980, 388] on icon "button" at bounding box center [984, 395] width 15 height 15
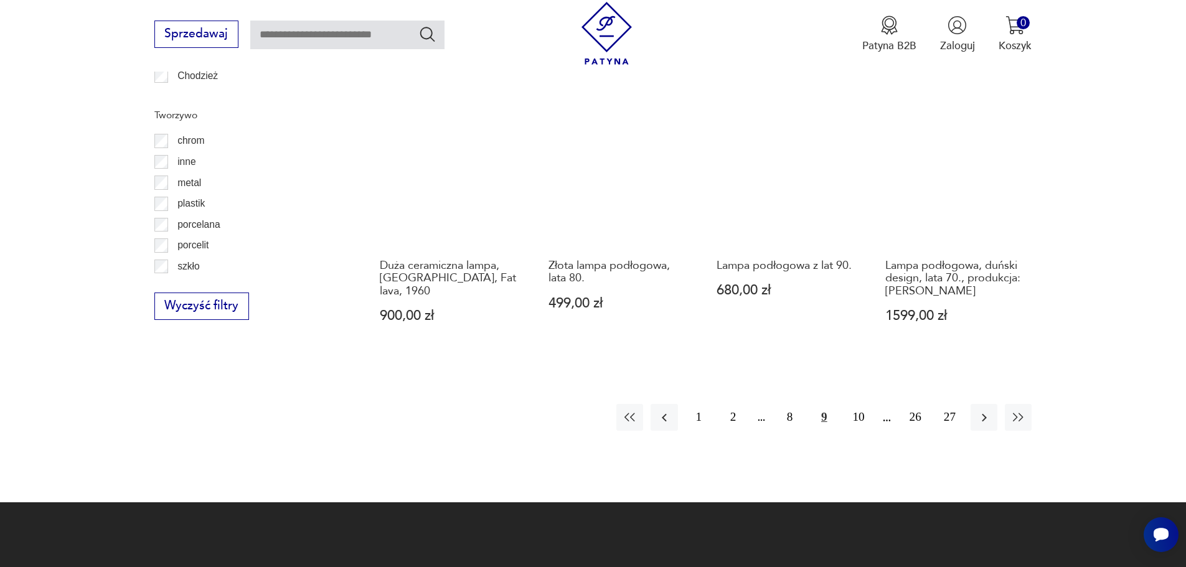
scroll to position [1366, 0]
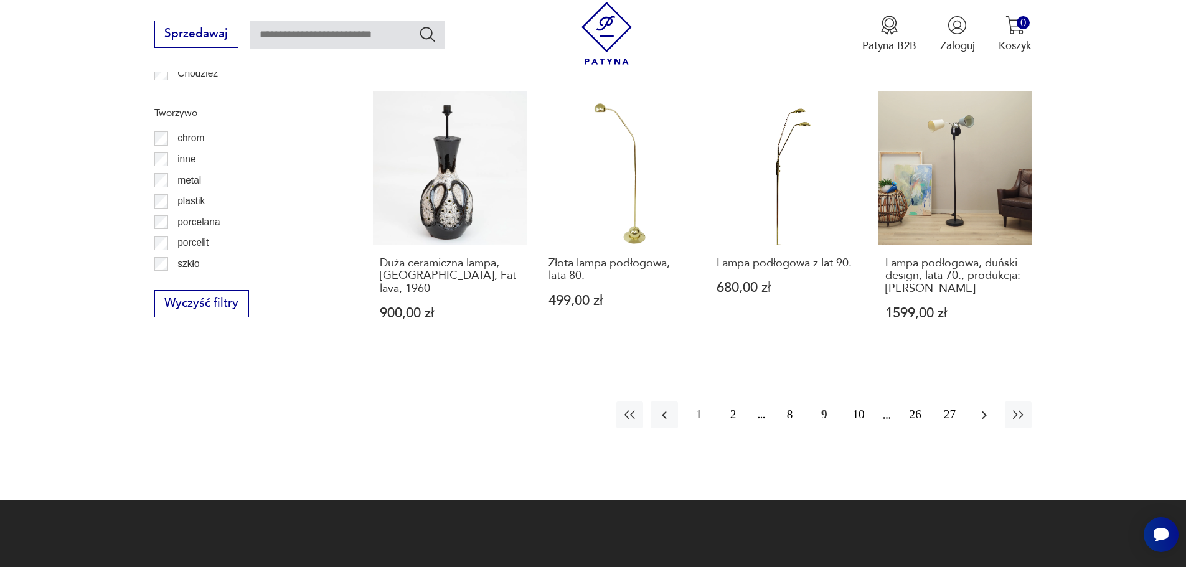
click at [982, 408] on icon "button" at bounding box center [984, 415] width 15 height 15
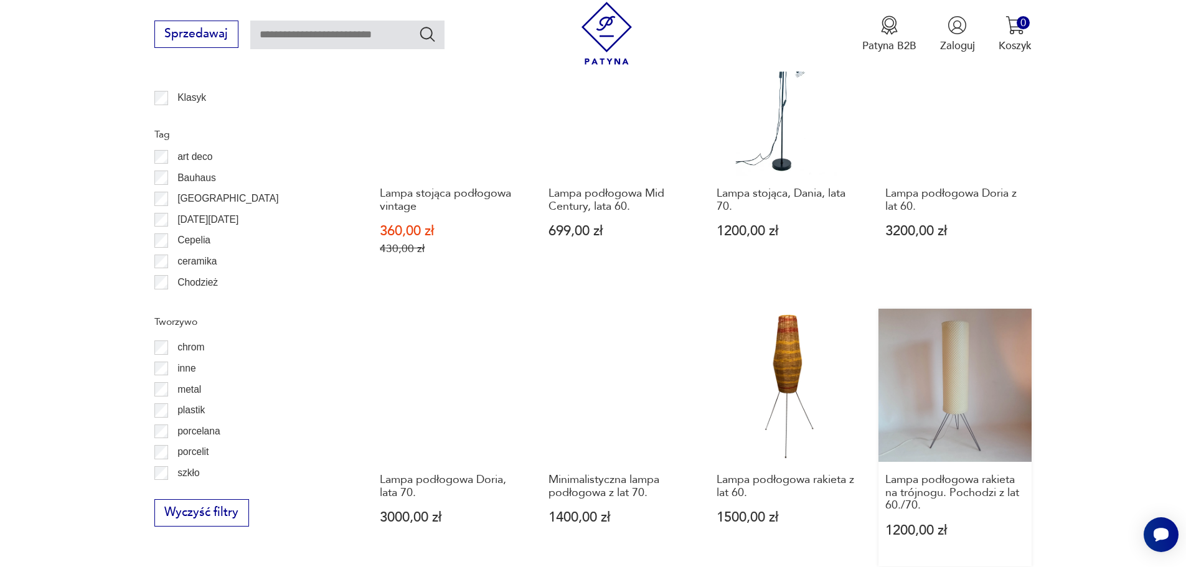
scroll to position [1303, 0]
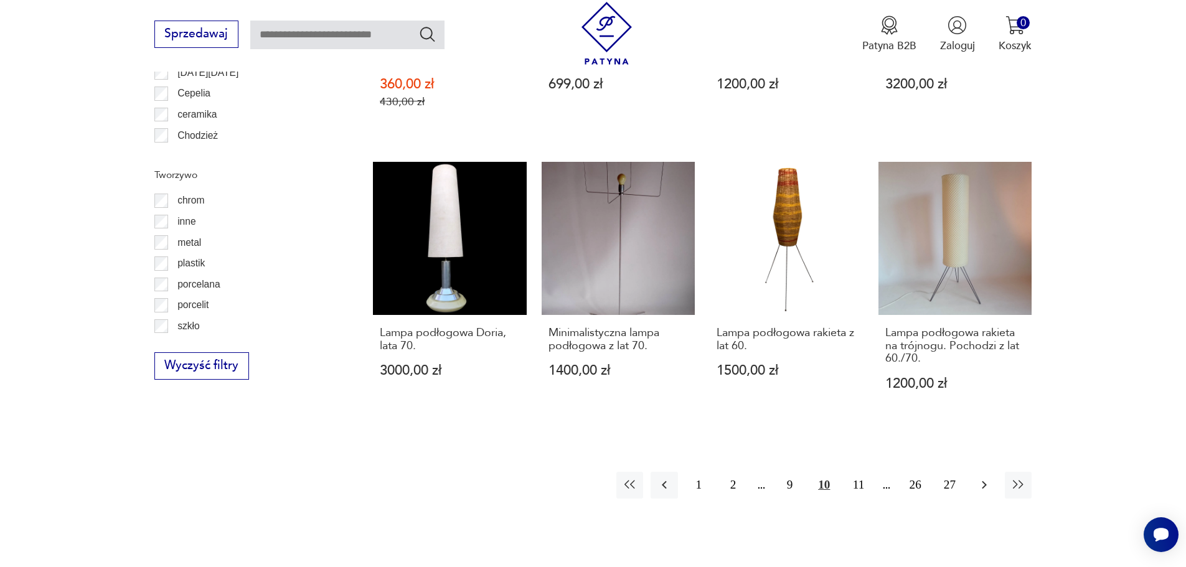
click at [985, 481] on icon "button" at bounding box center [984, 485] width 5 height 8
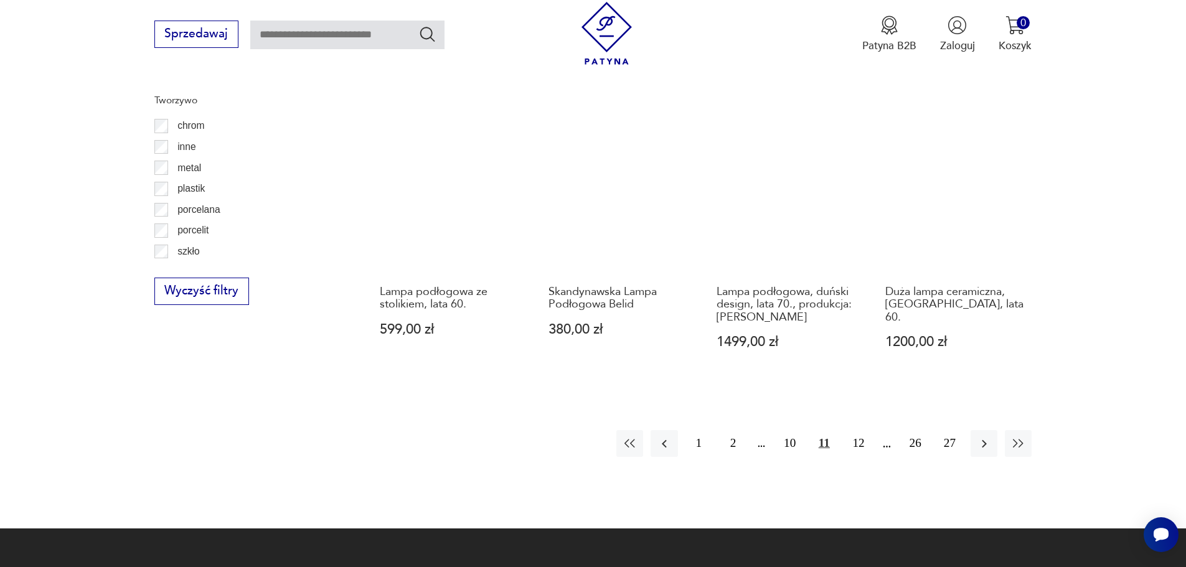
scroll to position [1428, 0]
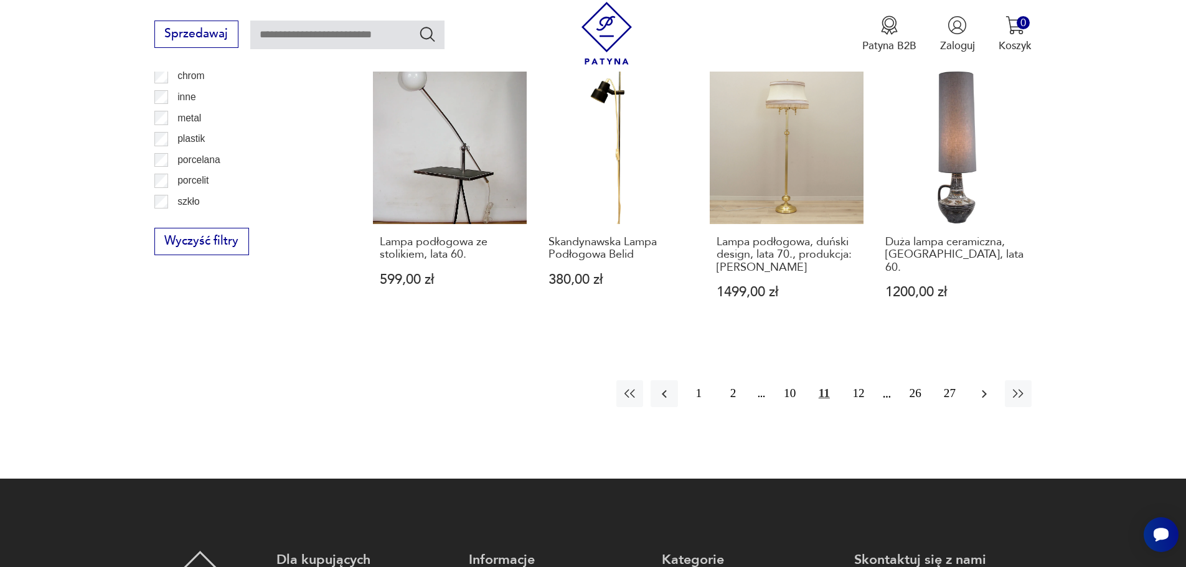
click at [986, 387] on icon "button" at bounding box center [984, 394] width 15 height 15
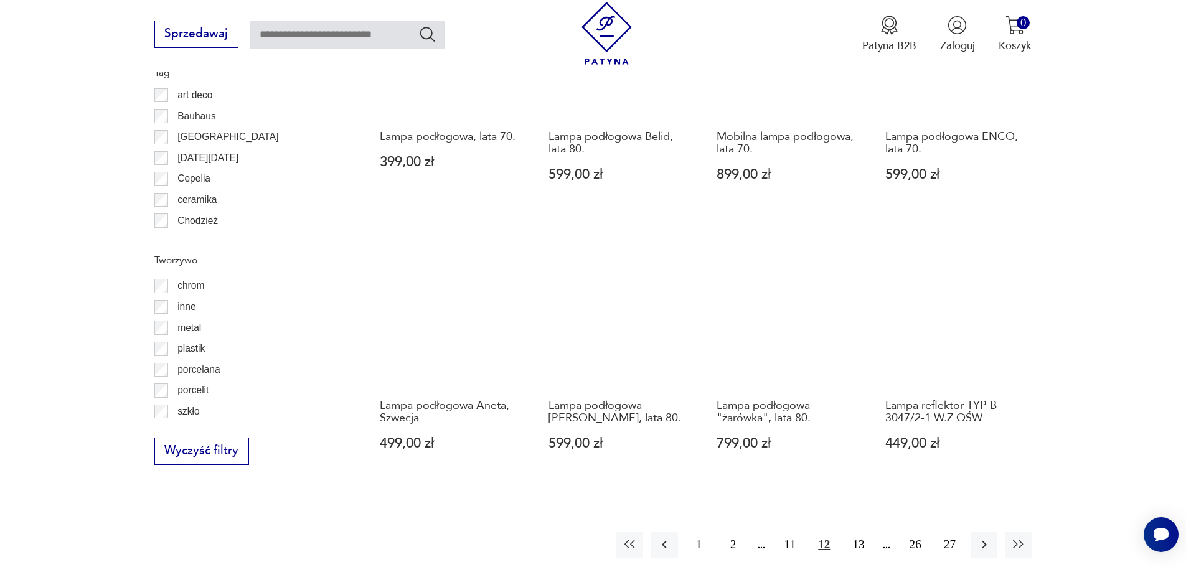
scroll to position [1241, 0]
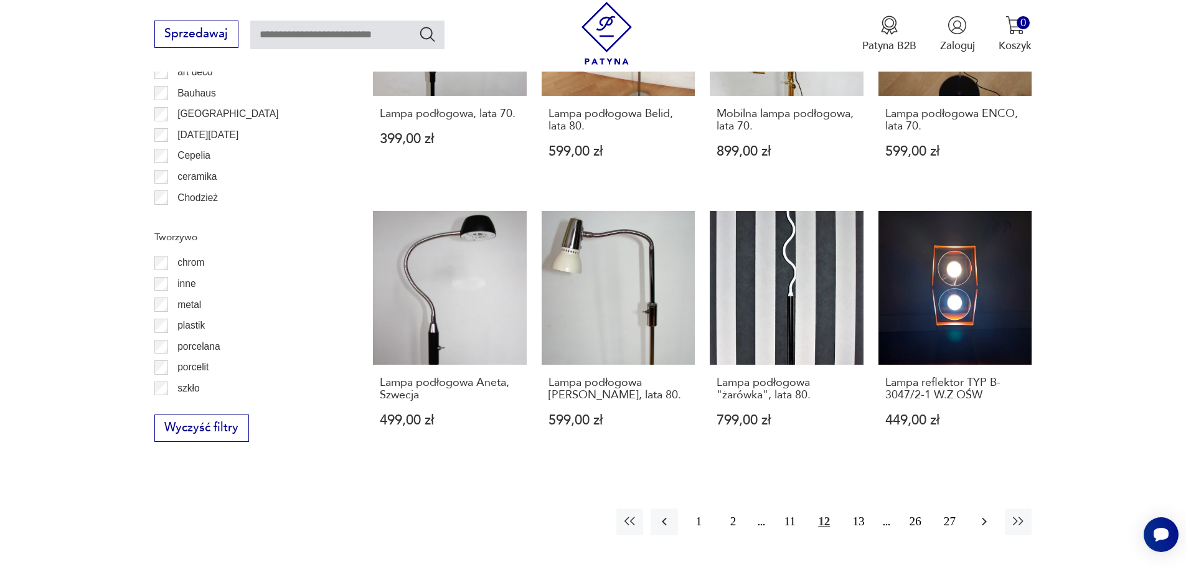
click at [984, 518] on icon "button" at bounding box center [984, 522] width 5 height 8
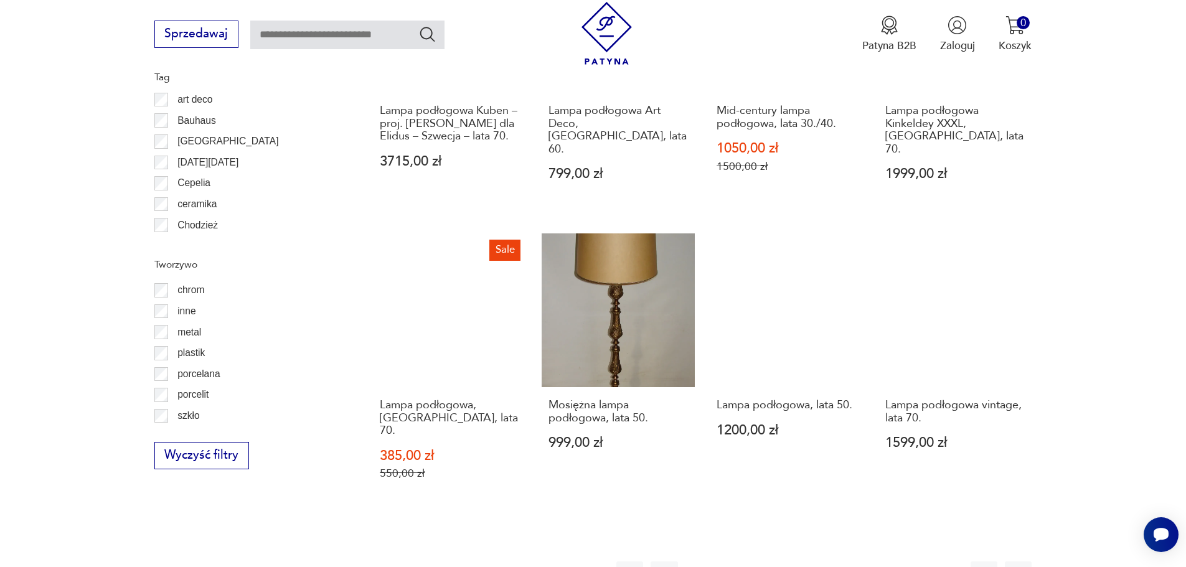
scroll to position [1241, 0]
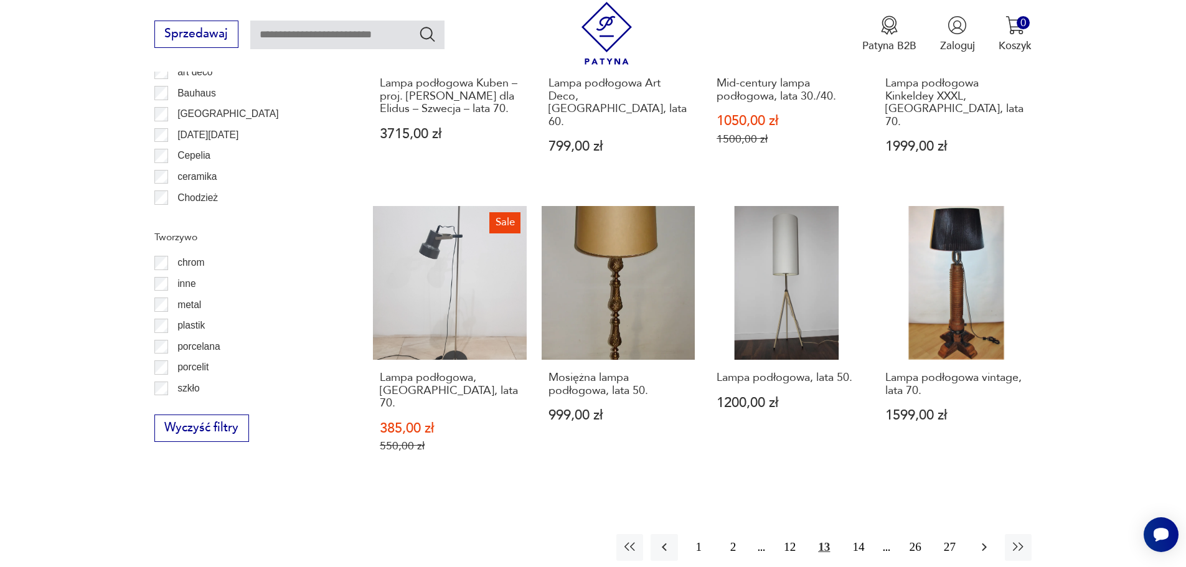
click at [983, 543] on icon "button" at bounding box center [984, 547] width 5 height 8
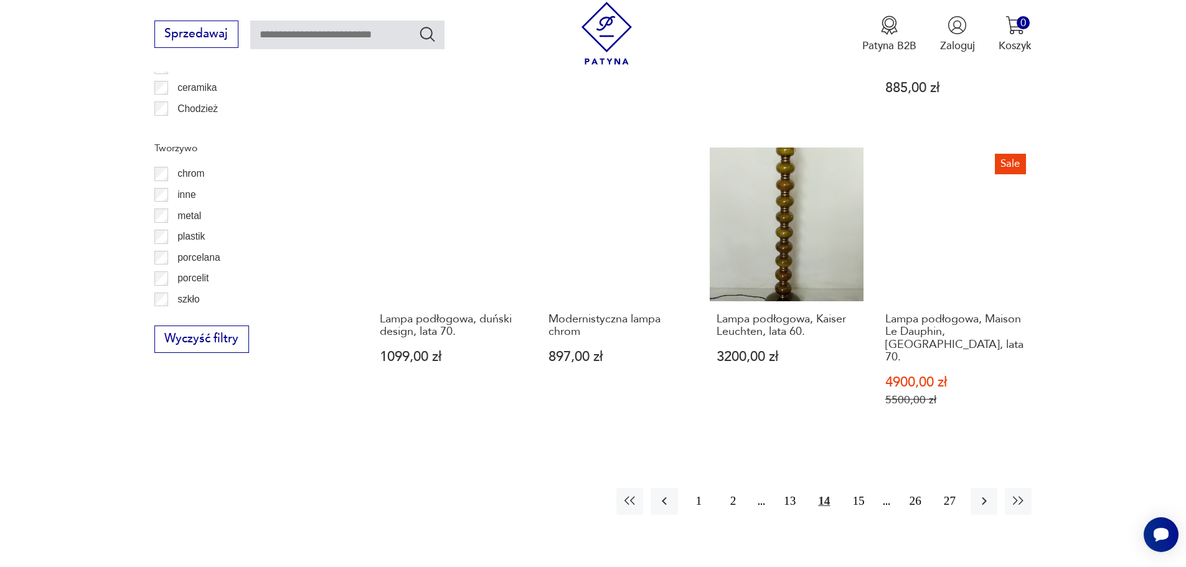
scroll to position [1366, 0]
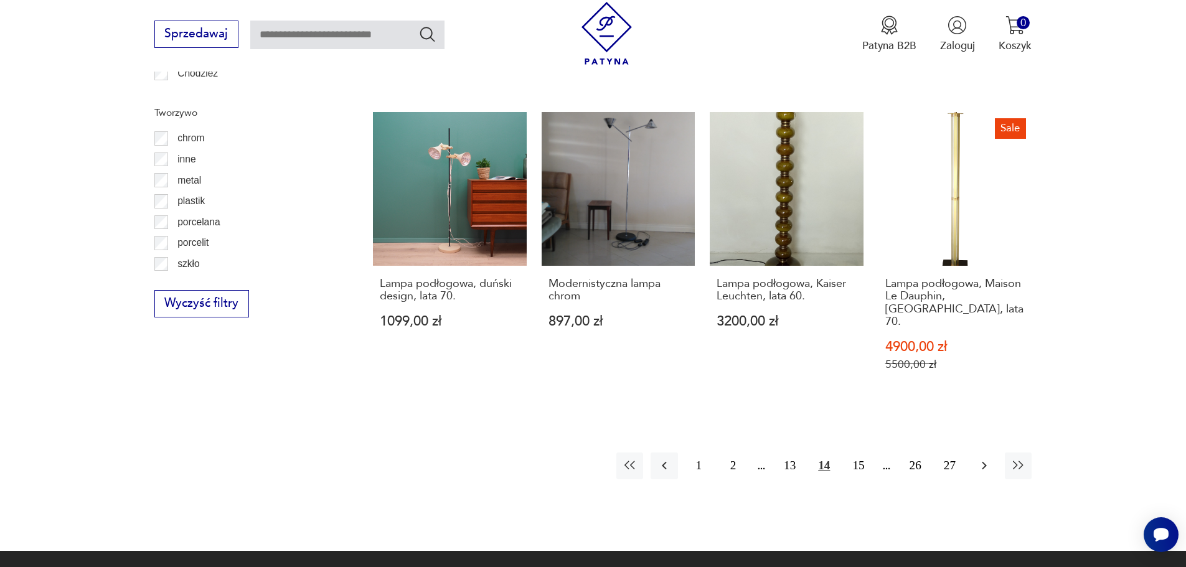
click at [983, 462] on icon "button" at bounding box center [984, 466] width 5 height 8
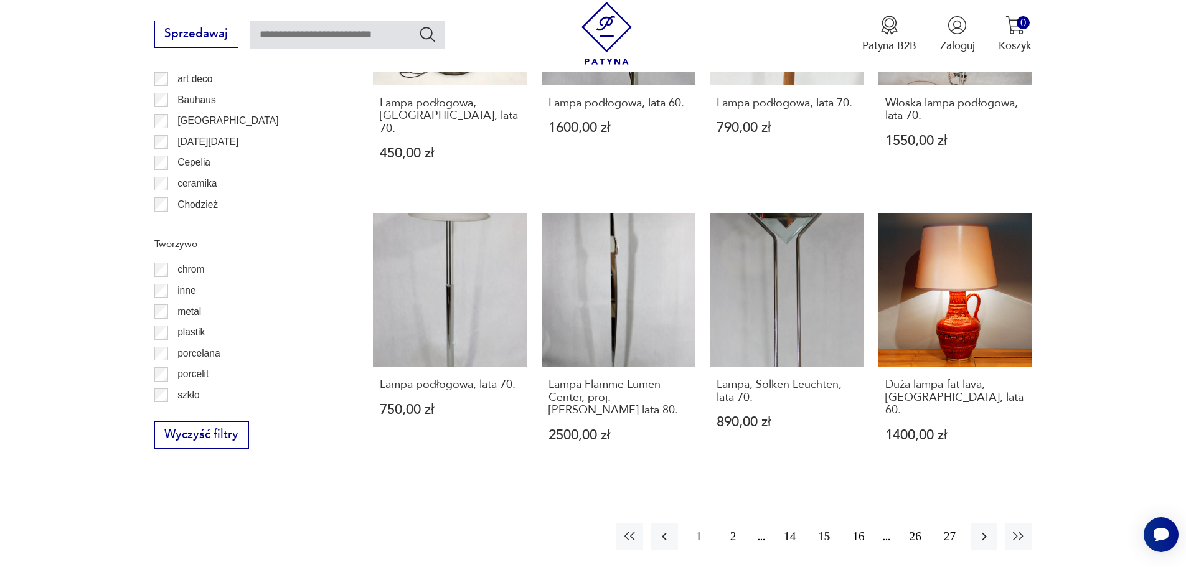
scroll to position [1241, 0]
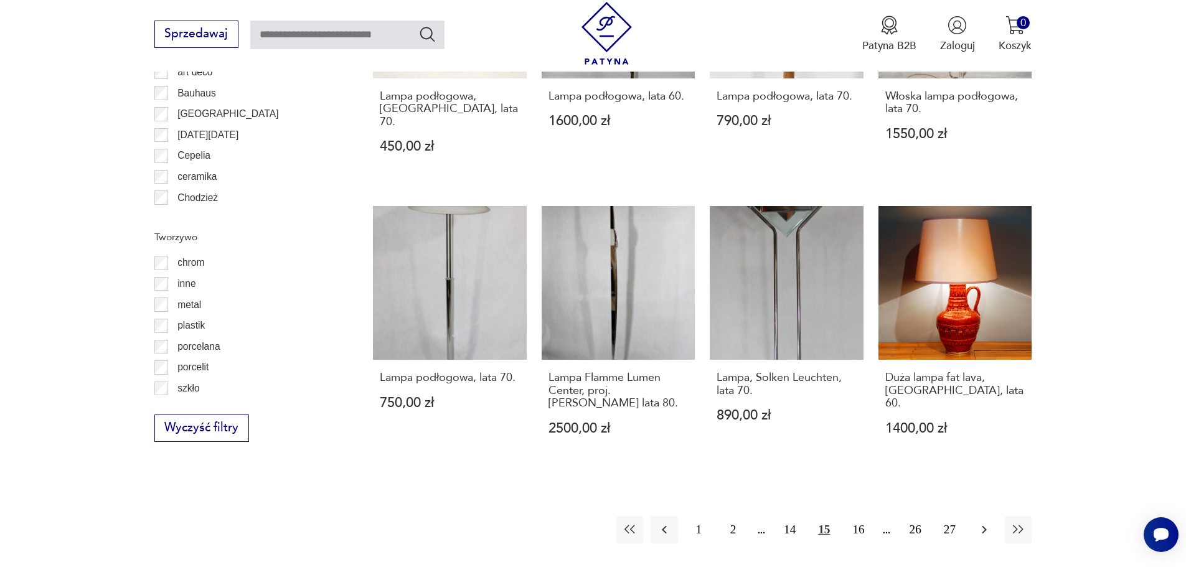
click at [983, 522] on icon "button" at bounding box center [984, 529] width 15 height 15
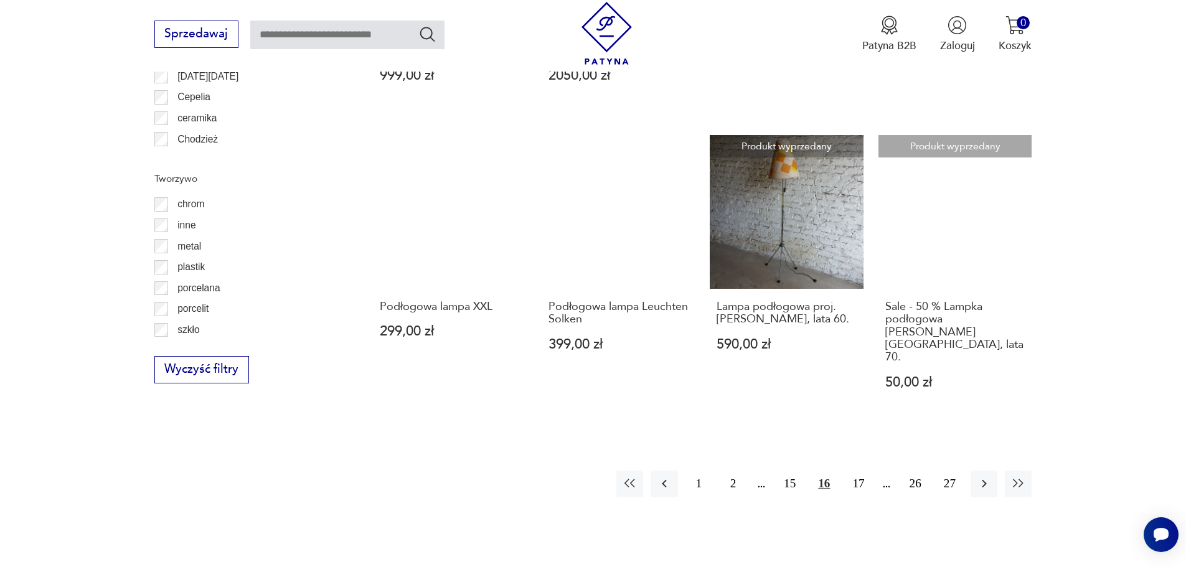
scroll to position [1303, 0]
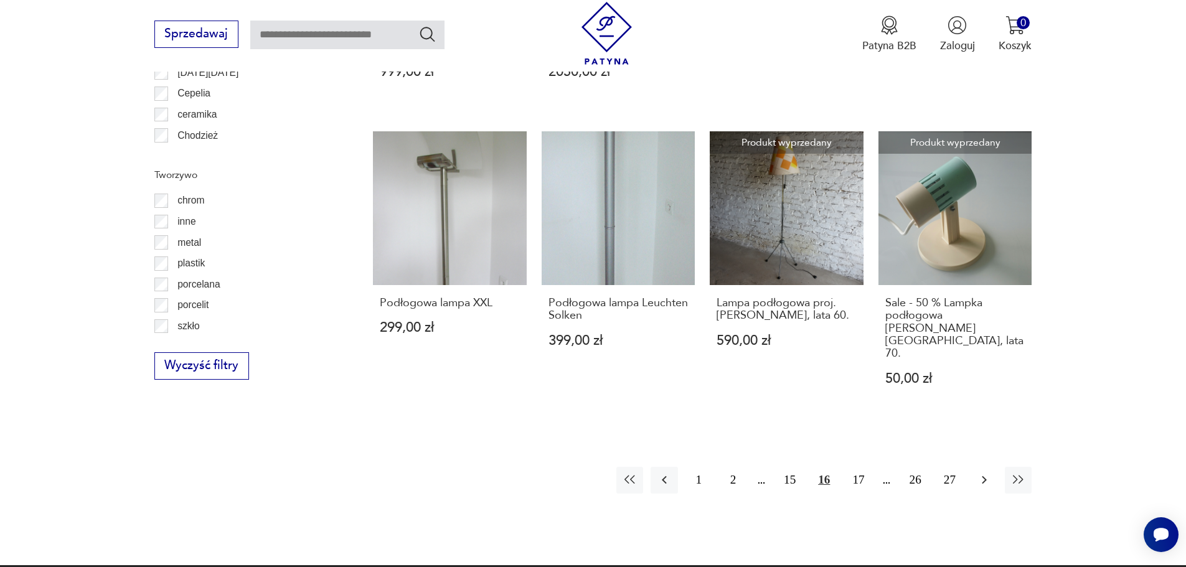
click at [982, 472] on icon "button" at bounding box center [984, 479] width 15 height 15
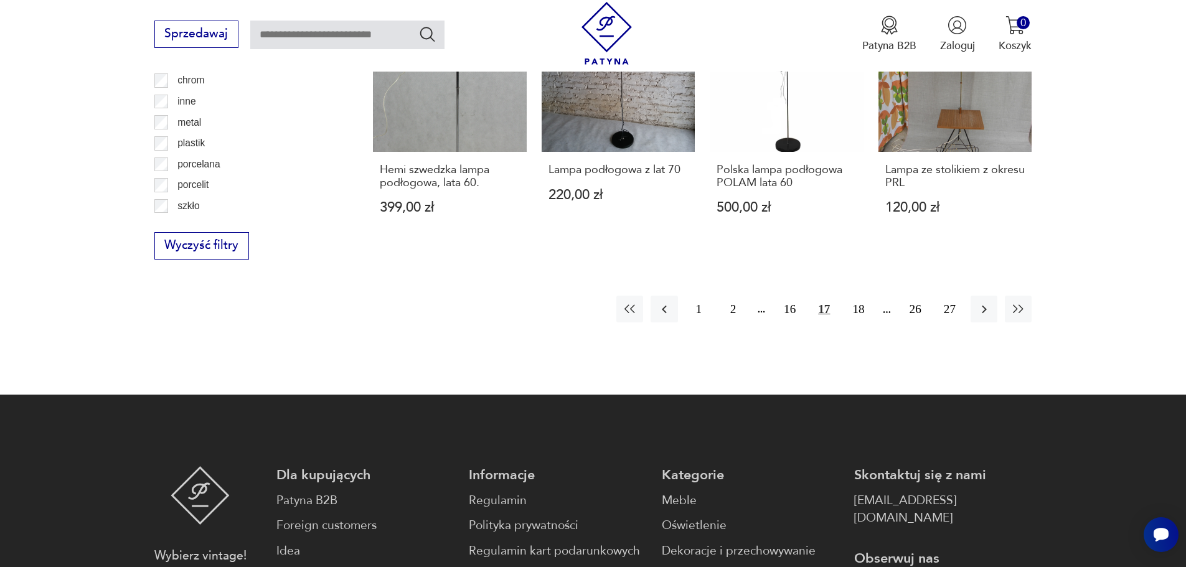
scroll to position [1428, 0]
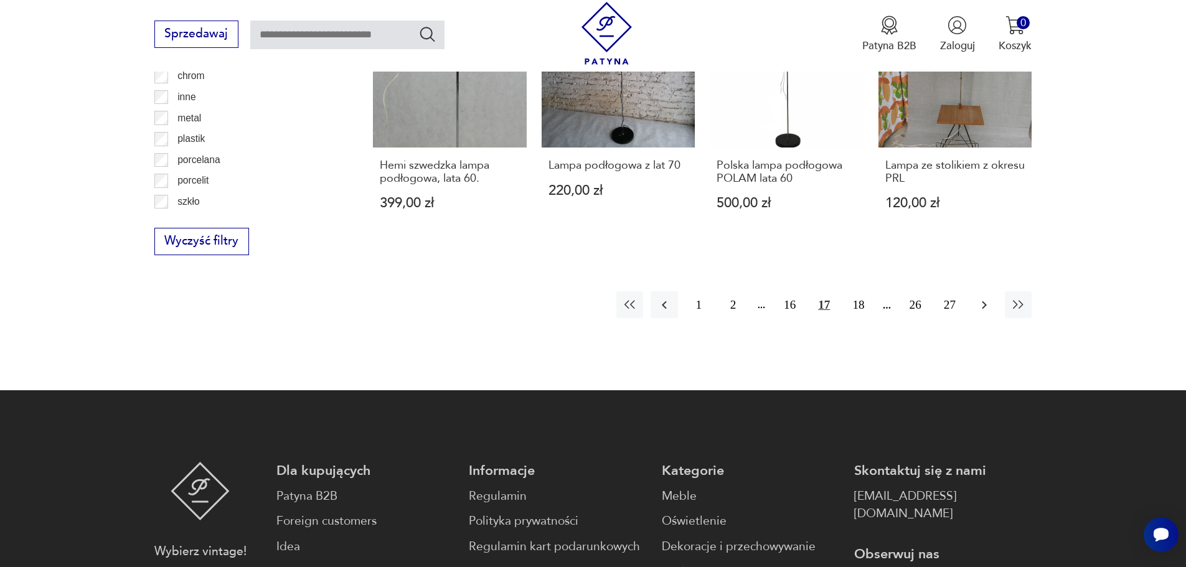
click at [982, 302] on icon "button" at bounding box center [984, 305] width 5 height 8
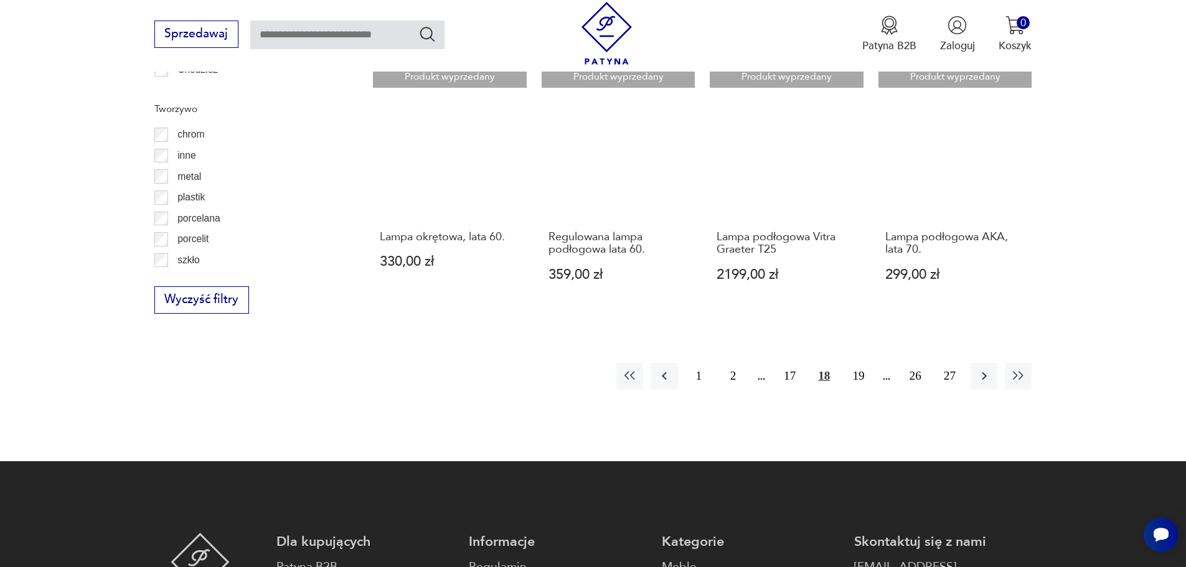
scroll to position [1428, 0]
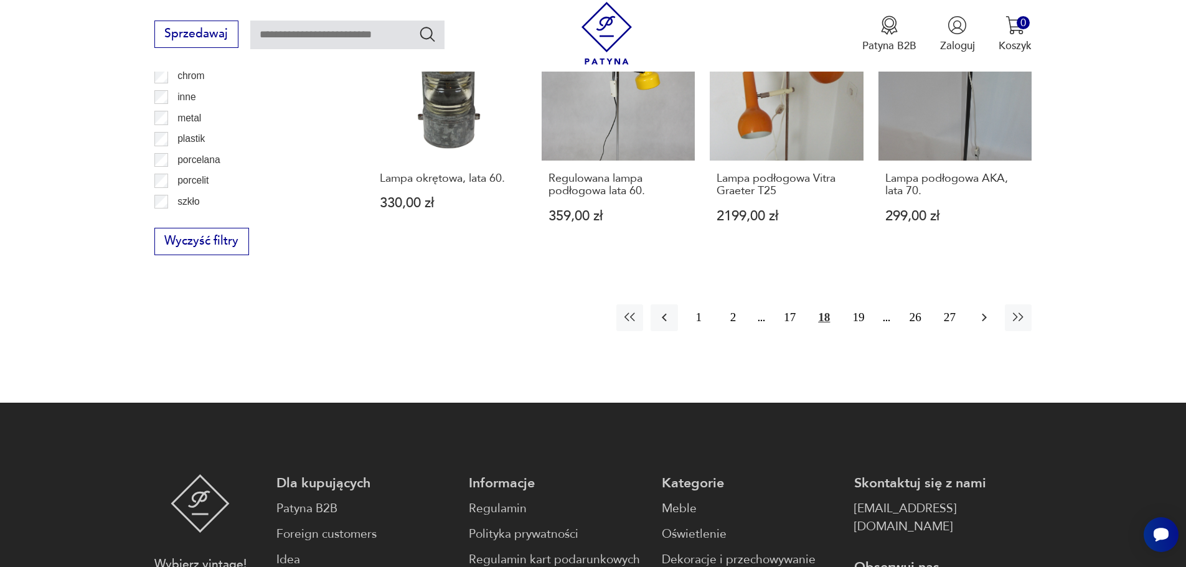
click at [983, 310] on icon "button" at bounding box center [984, 317] width 15 height 15
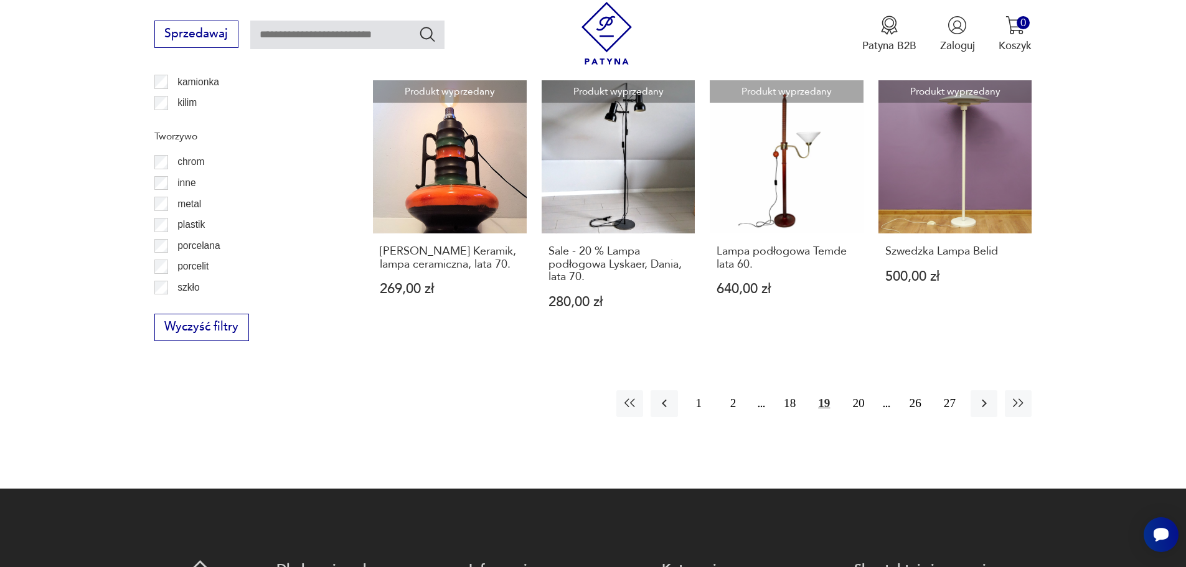
scroll to position [1366, 0]
